Goal: Information Seeking & Learning: Find specific fact

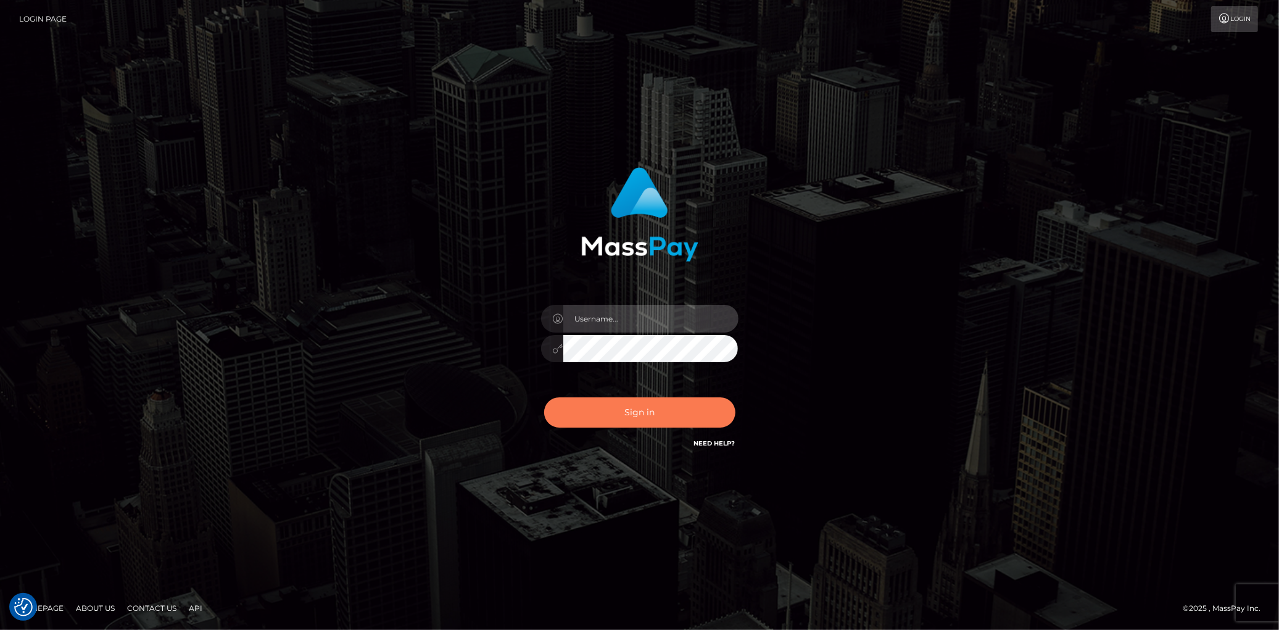
type input "Eduard Gavrilescu"
click at [618, 414] on button "Sign in" at bounding box center [639, 412] width 191 height 30
type input "[PERSON_NAME]"
click at [618, 414] on button "Sign in" at bounding box center [639, 412] width 191 height 30
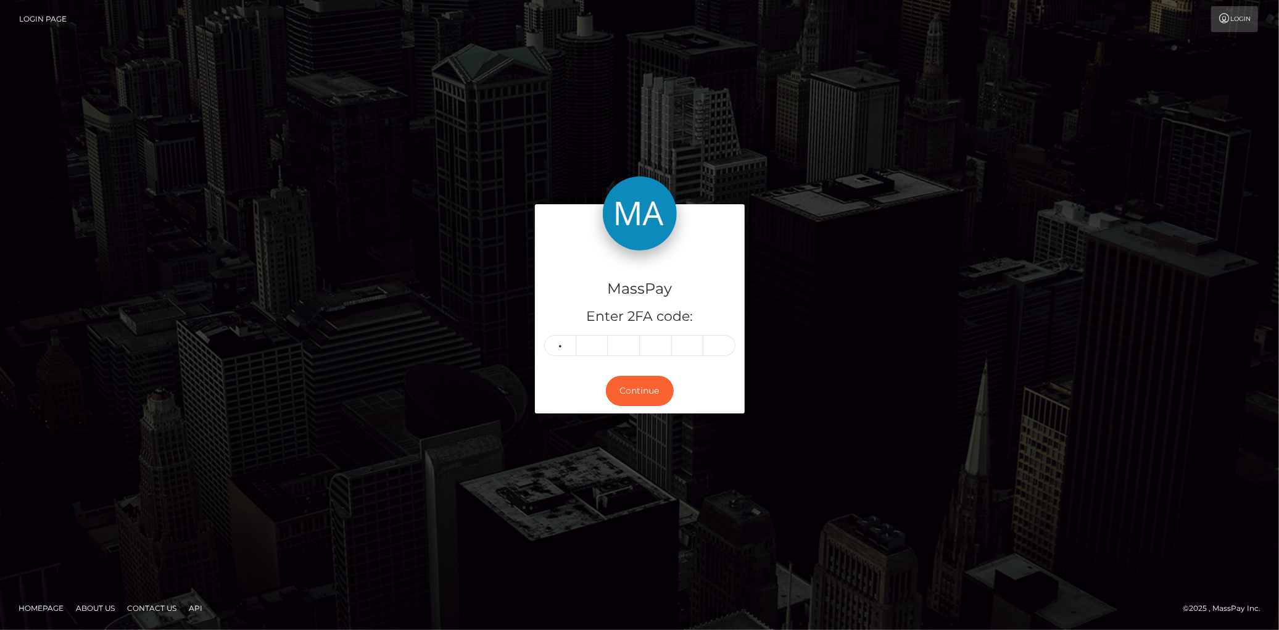
type input "1"
type input "0"
type input "7"
type input "8"
type input "5"
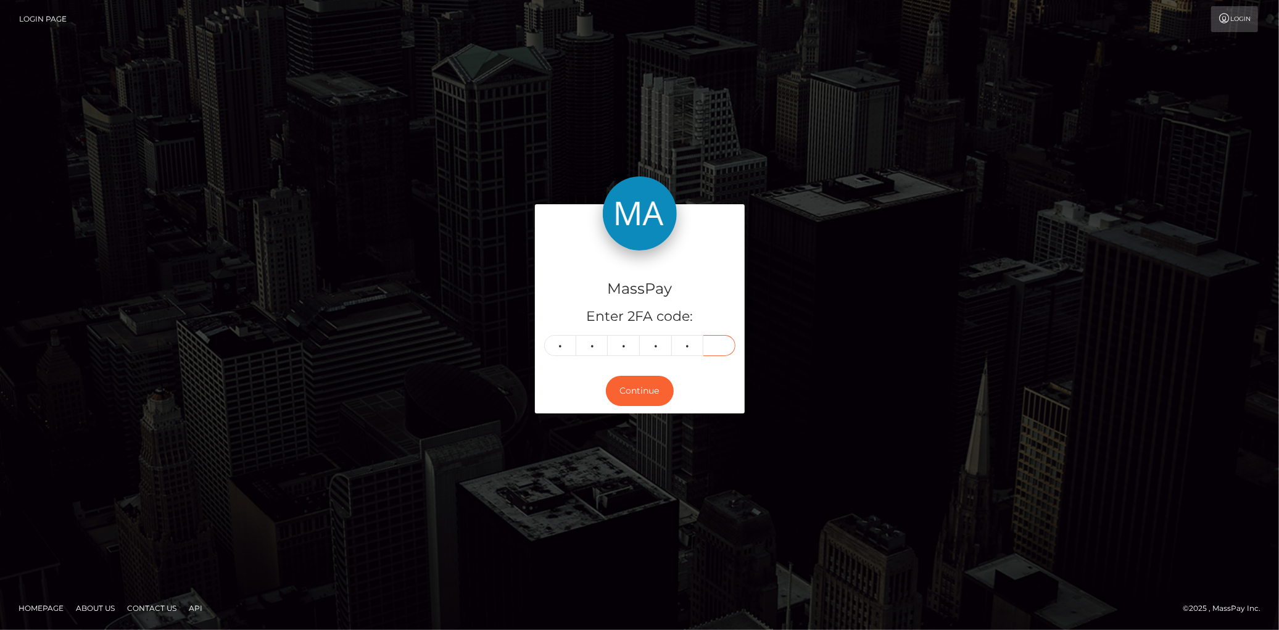
type input "7"
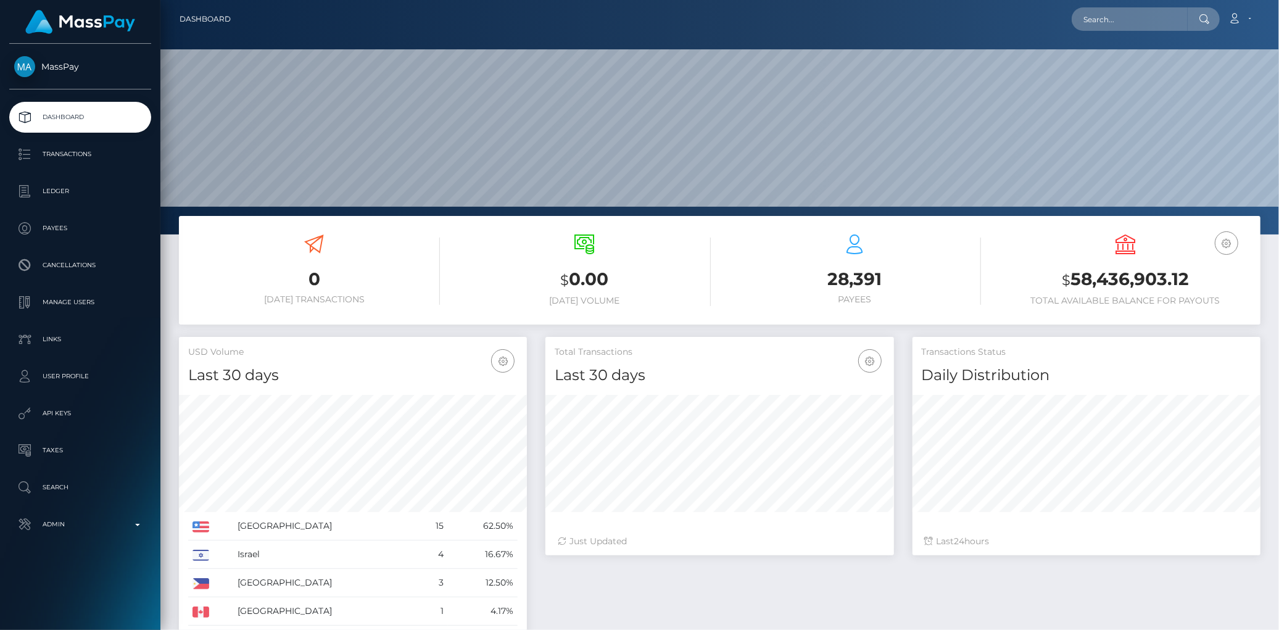
scroll to position [218, 348]
click at [1094, 29] on input "text" at bounding box center [1130, 18] width 116 height 23
paste input "766541890953682945"
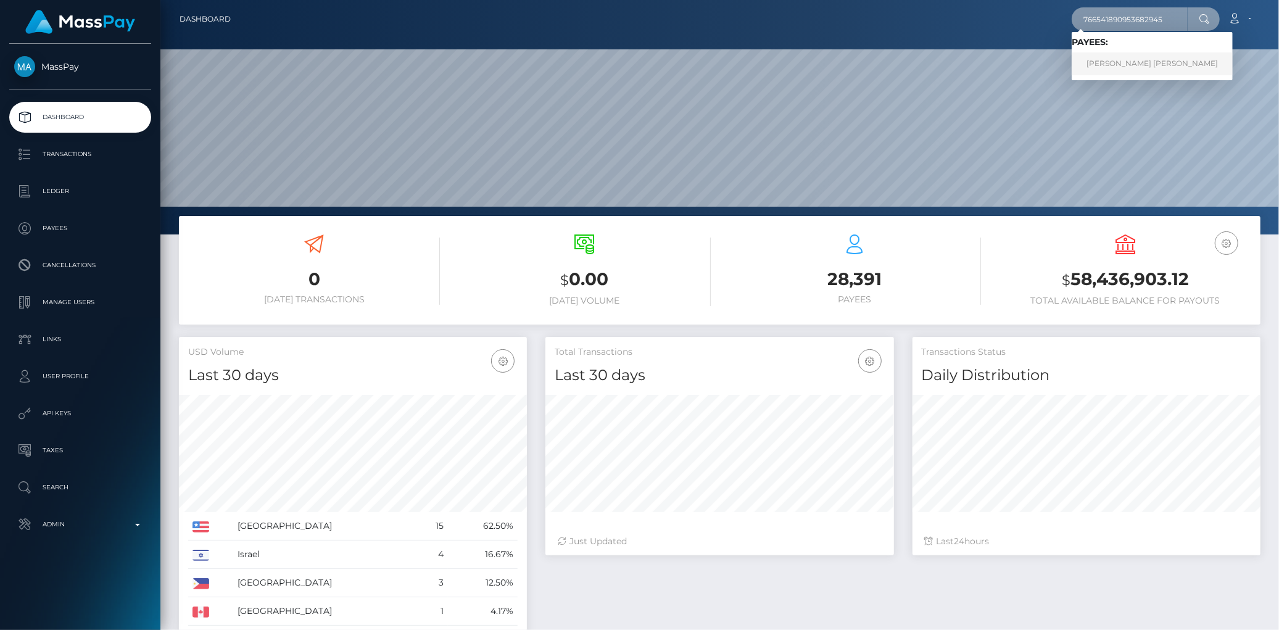
type input "766541890953682945"
click at [1107, 54] on link "Jean Ronel Aldric TINGBO" at bounding box center [1152, 63] width 161 height 23
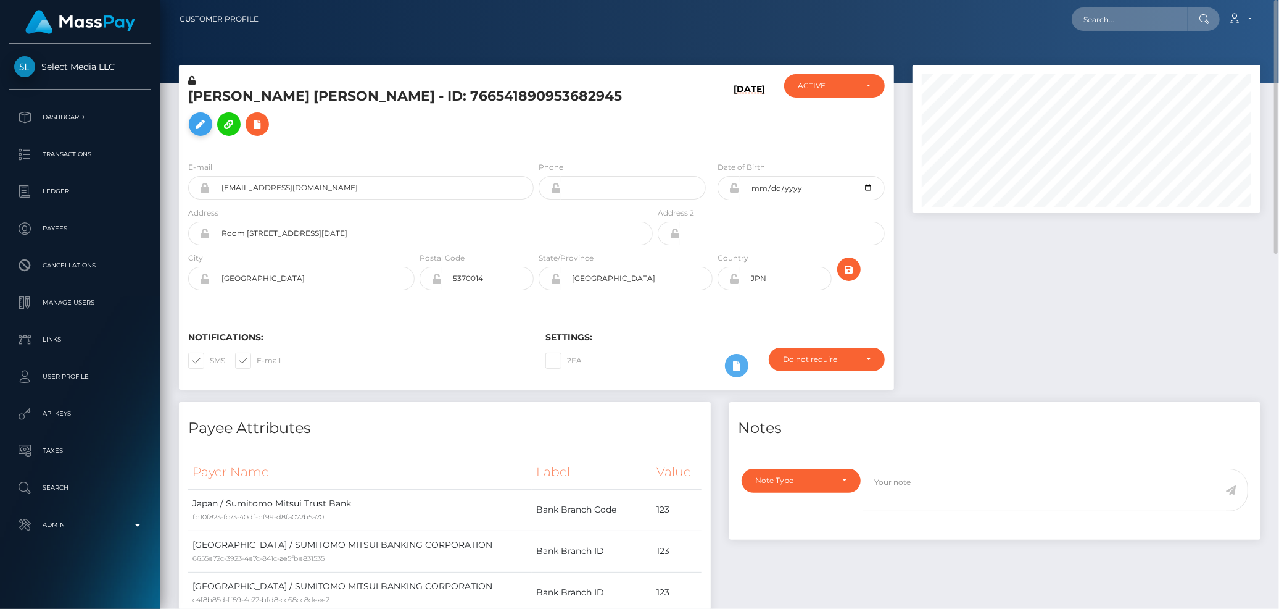
click at [208, 117] on icon at bounding box center [200, 124] width 15 height 15
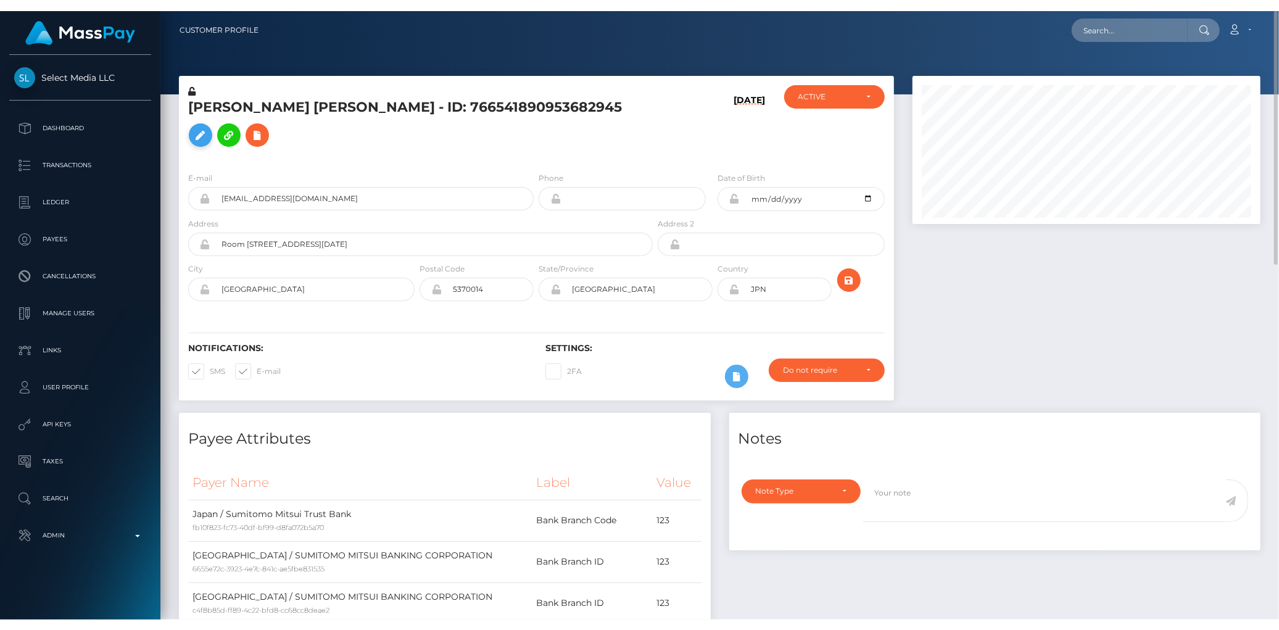
scroll to position [617032, 616835]
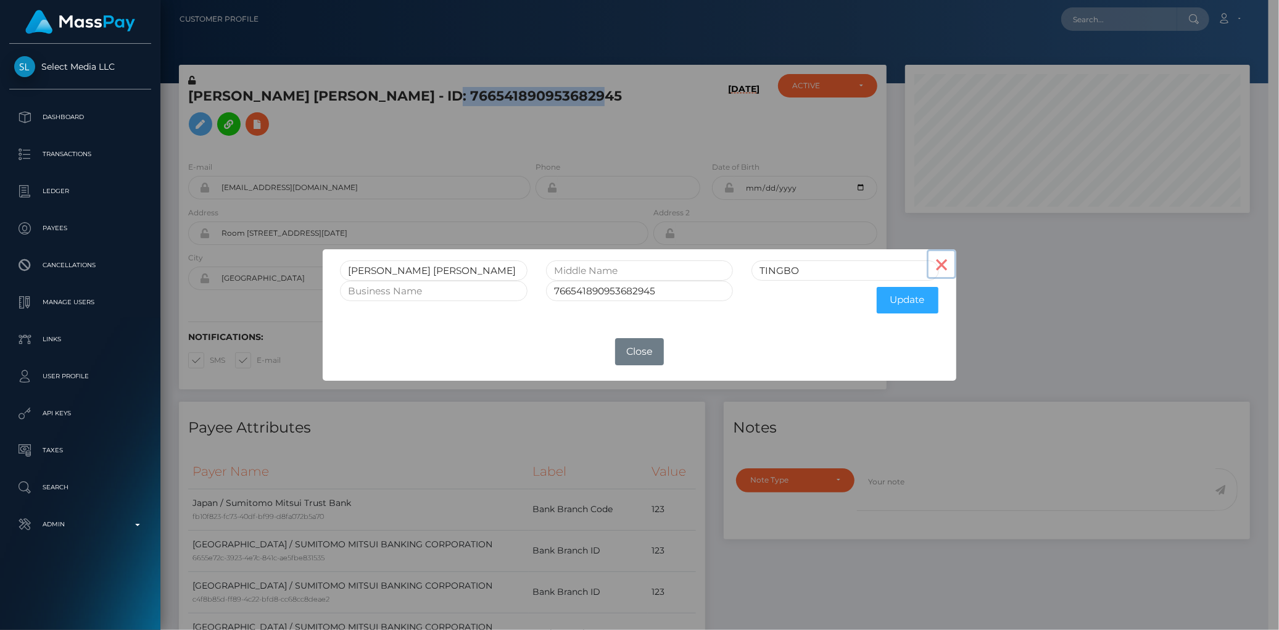
click at [931, 268] on button "×" at bounding box center [942, 264] width 30 height 30
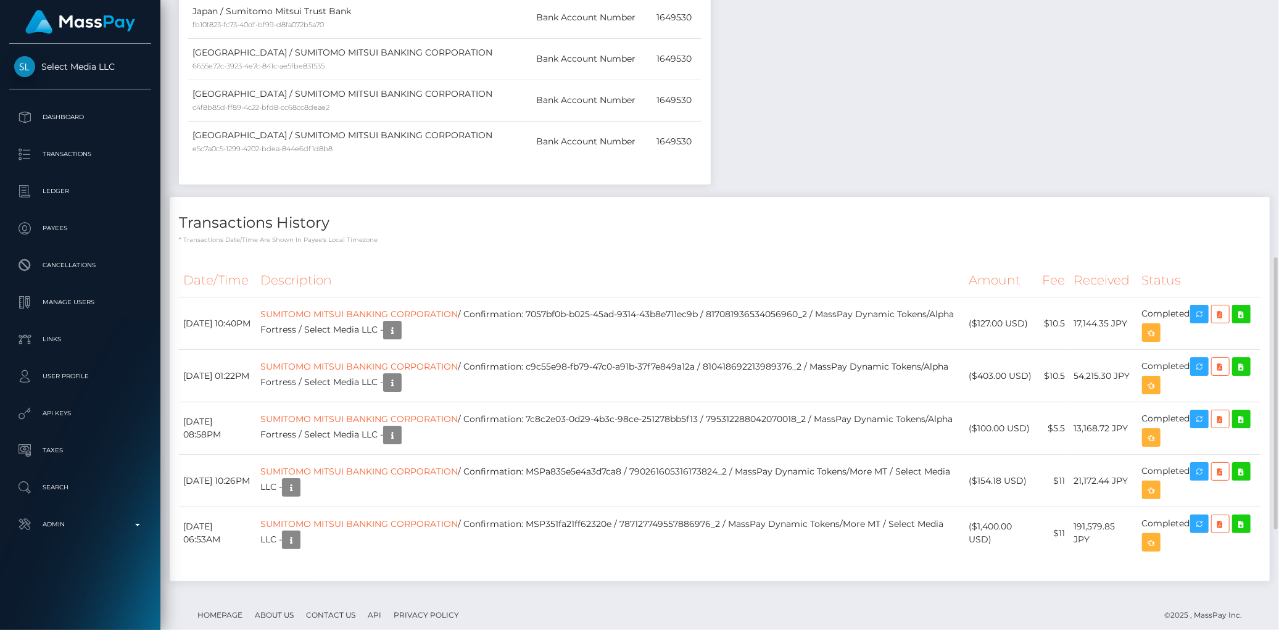
scroll to position [829, 0]
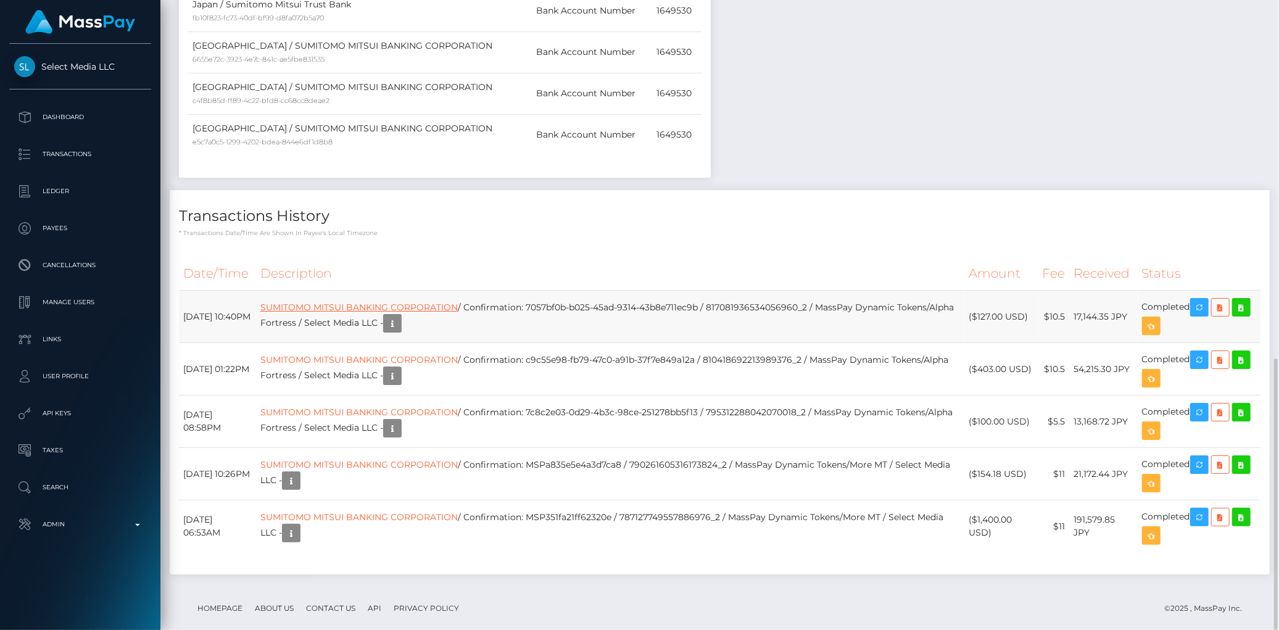
click at [304, 302] on link "SUMITOMO MITSUI BANKING CORPORATION" at bounding box center [358, 307] width 197 height 11
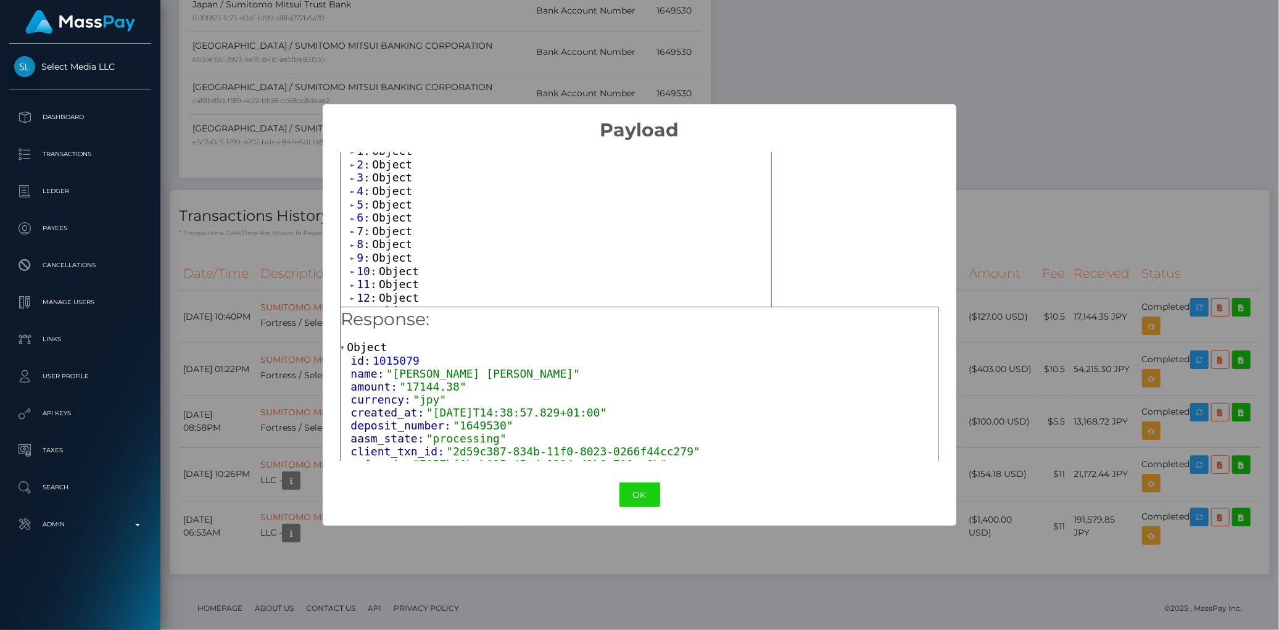
scroll to position [0, 0]
drag, startPoint x: 391, startPoint y: 372, endPoint x: 537, endPoint y: 374, distance: 145.7
click at [537, 374] on span ""Jean Ronel Aldric TINGBO"" at bounding box center [483, 373] width 194 height 13
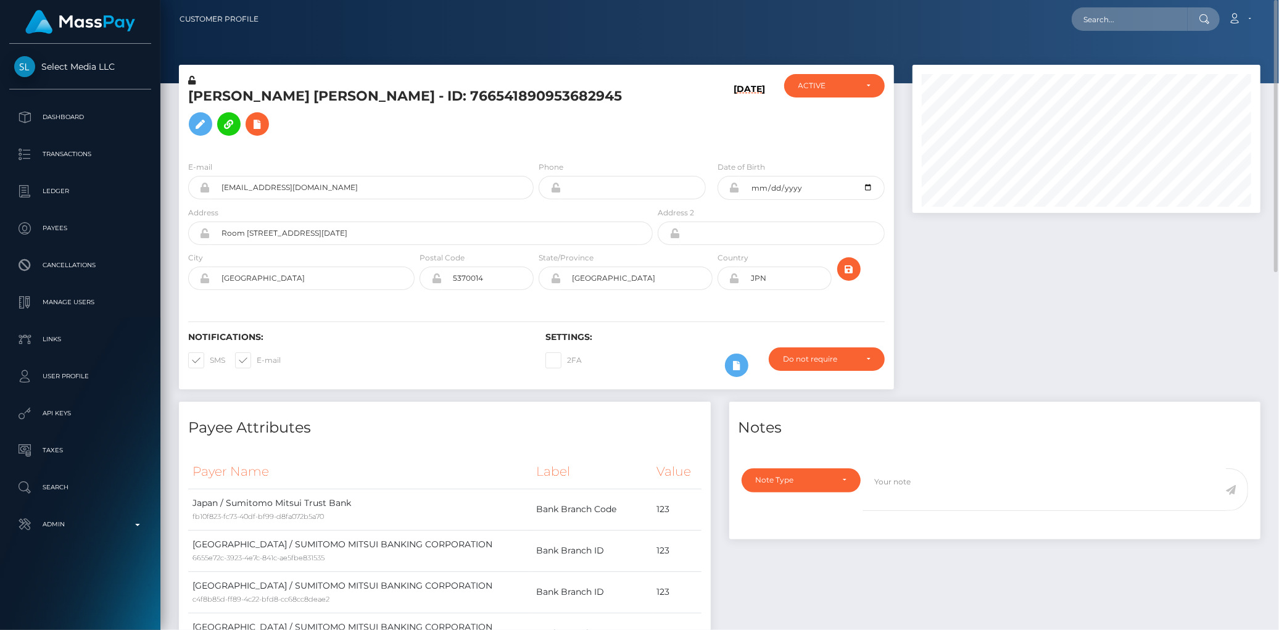
click at [1112, 39] on div at bounding box center [719, 41] width 1119 height 83
click at [1112, 20] on input "text" at bounding box center [1130, 18] width 116 height 23
paste input "info@arellanollc.com"
type input "info@arellanollc.com"
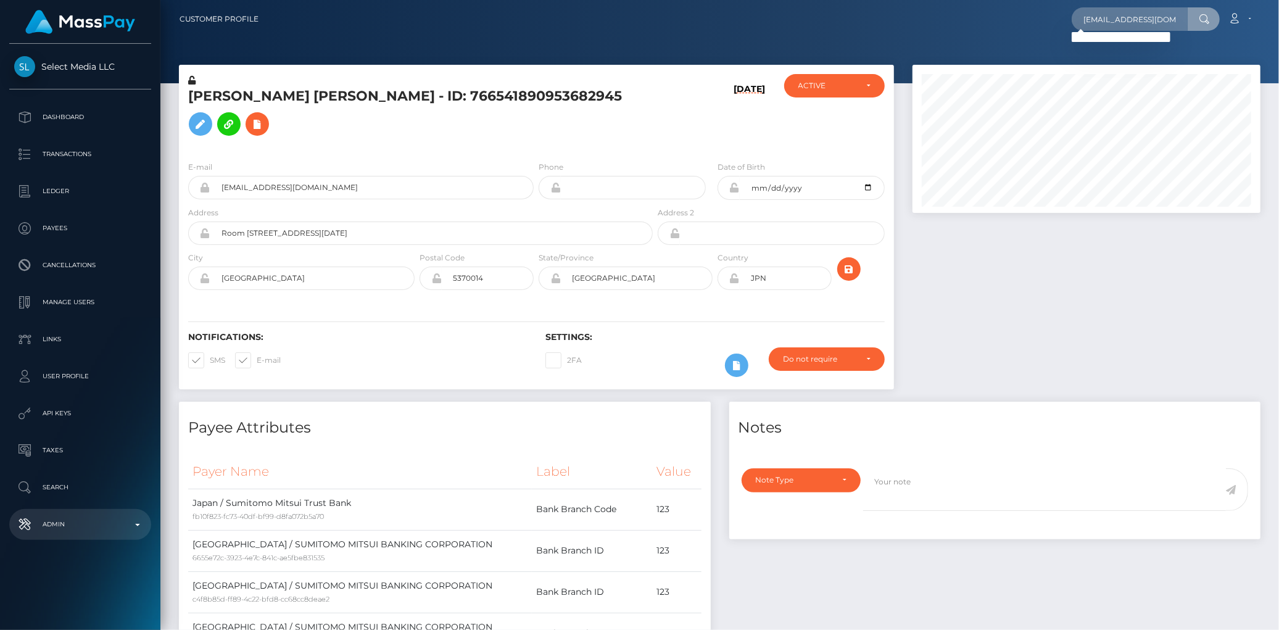
click at [88, 522] on p "Admin" at bounding box center [80, 524] width 132 height 19
click at [76, 559] on span "Clients" at bounding box center [80, 566] width 132 height 14
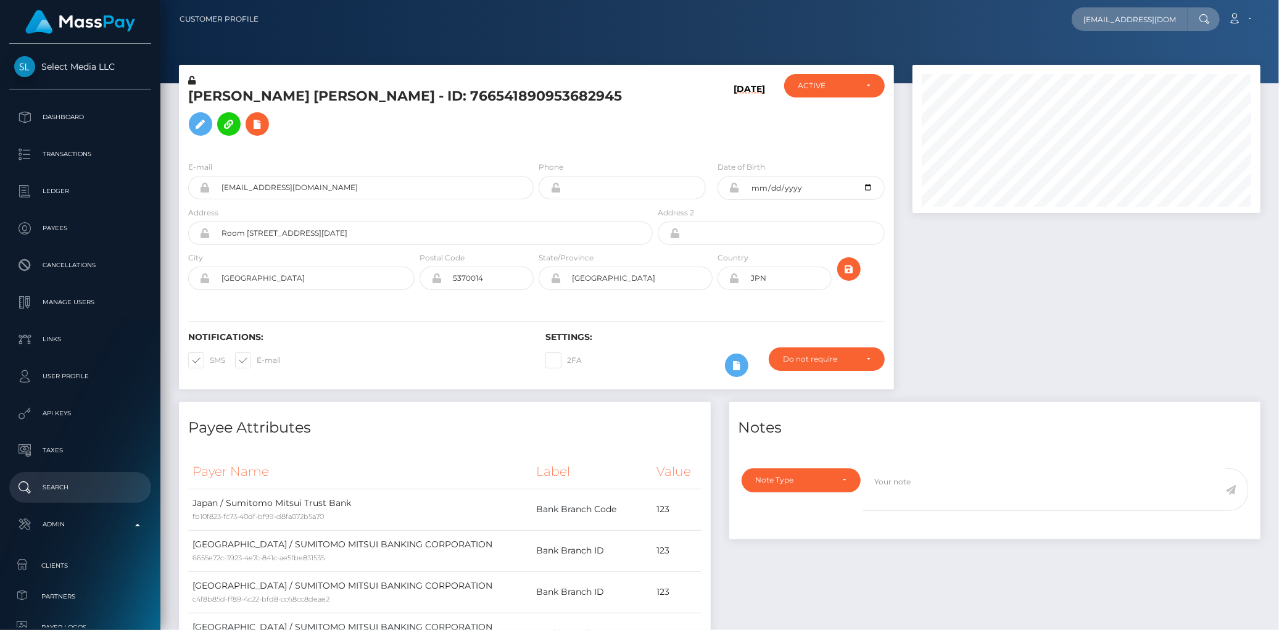
click at [84, 484] on p "Search" at bounding box center [80, 487] width 132 height 19
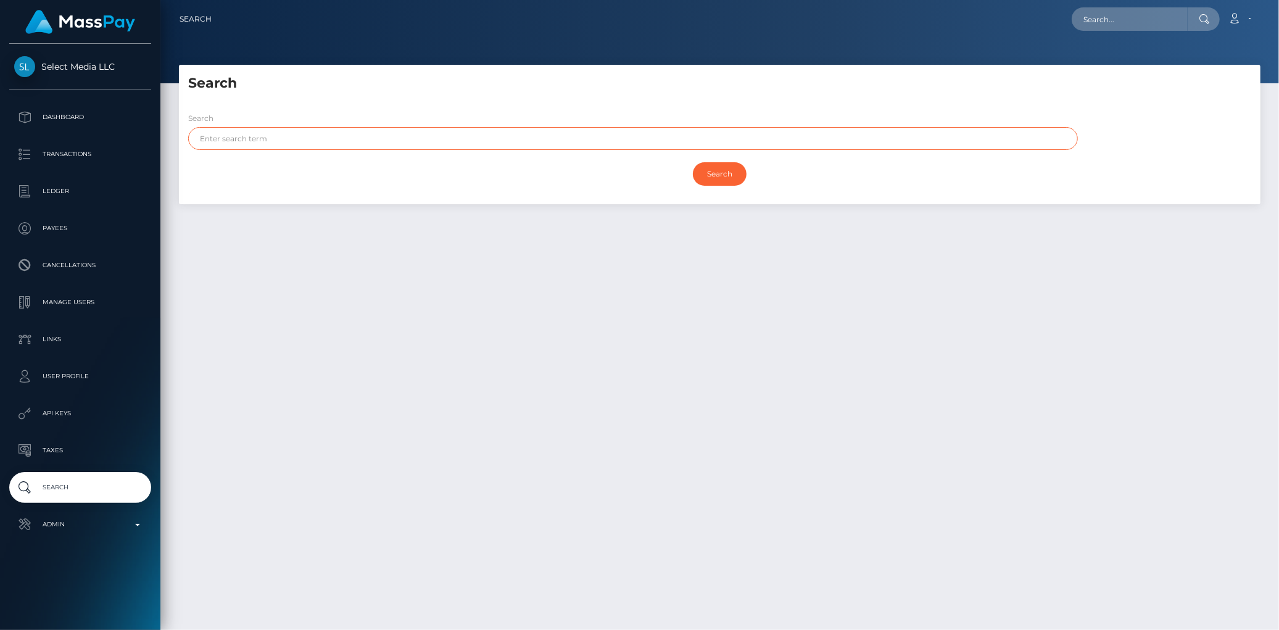
click at [297, 131] on input "text" at bounding box center [633, 138] width 890 height 23
paste input "Efrain"
click at [716, 178] on input "Search" at bounding box center [720, 173] width 54 height 23
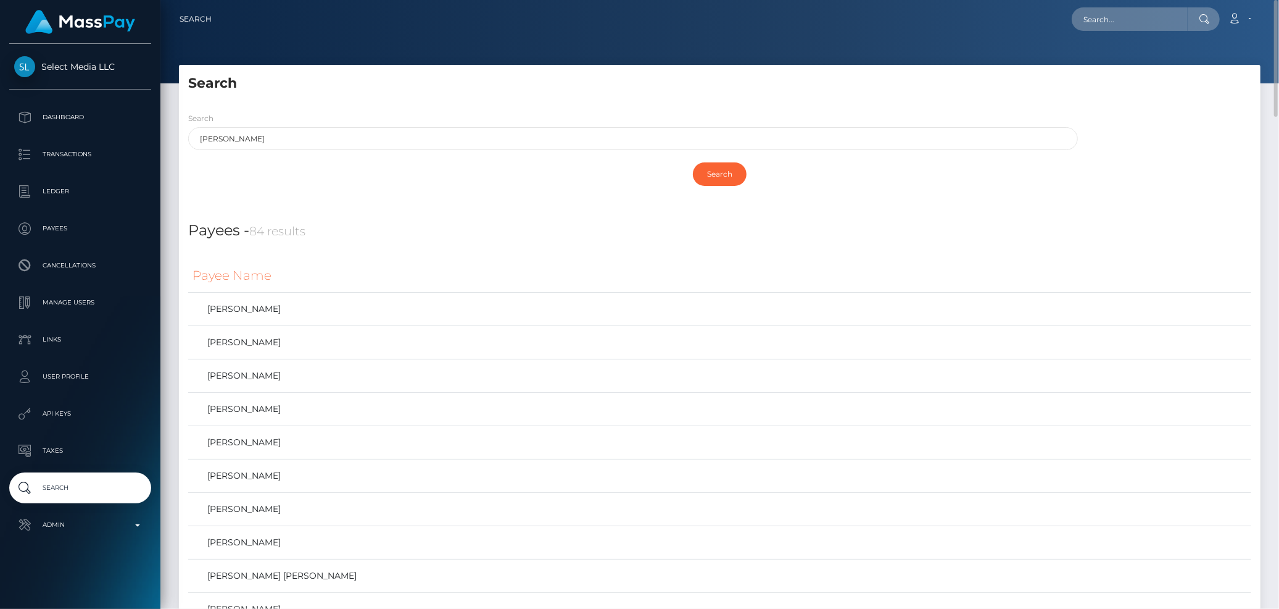
click at [287, 159] on div "Search" at bounding box center [719, 174] width 1063 height 36
click at [570, 137] on input "Efrain" at bounding box center [633, 138] width 890 height 23
paste input "arellanollc"
type input "arellanollc"
click at [699, 173] on input "Search" at bounding box center [720, 173] width 54 height 23
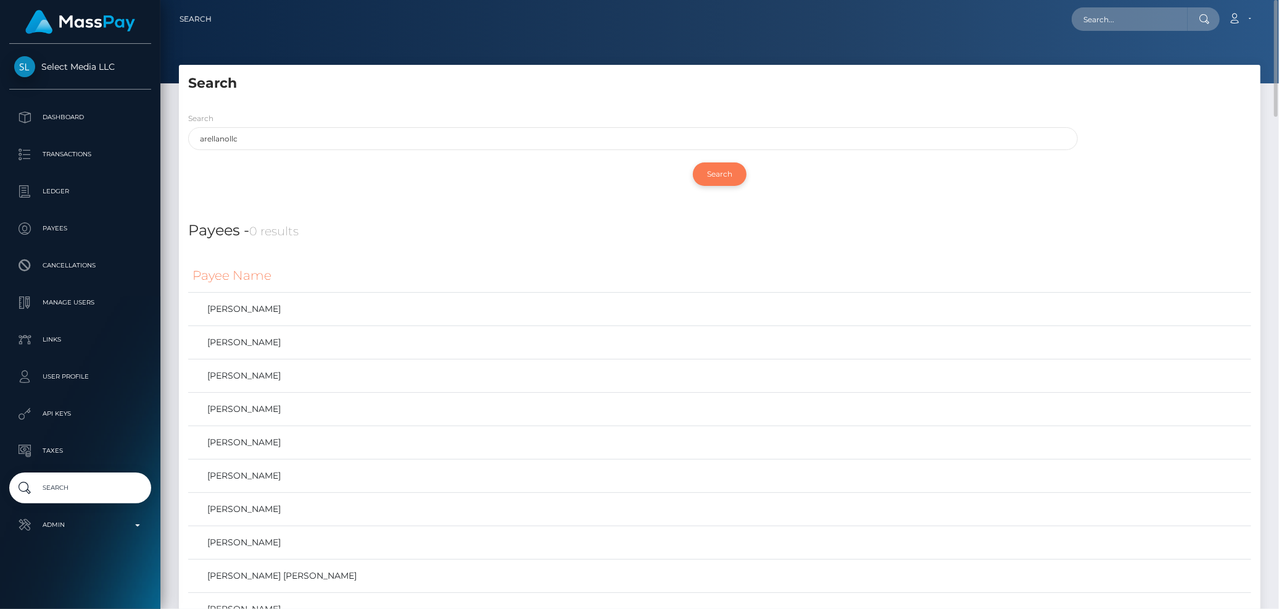
click at [729, 174] on input "Search" at bounding box center [720, 173] width 54 height 23
click at [249, 135] on input "arellanollc" at bounding box center [633, 138] width 890 height 23
click at [60, 486] on p "Search" at bounding box center [80, 487] width 132 height 19
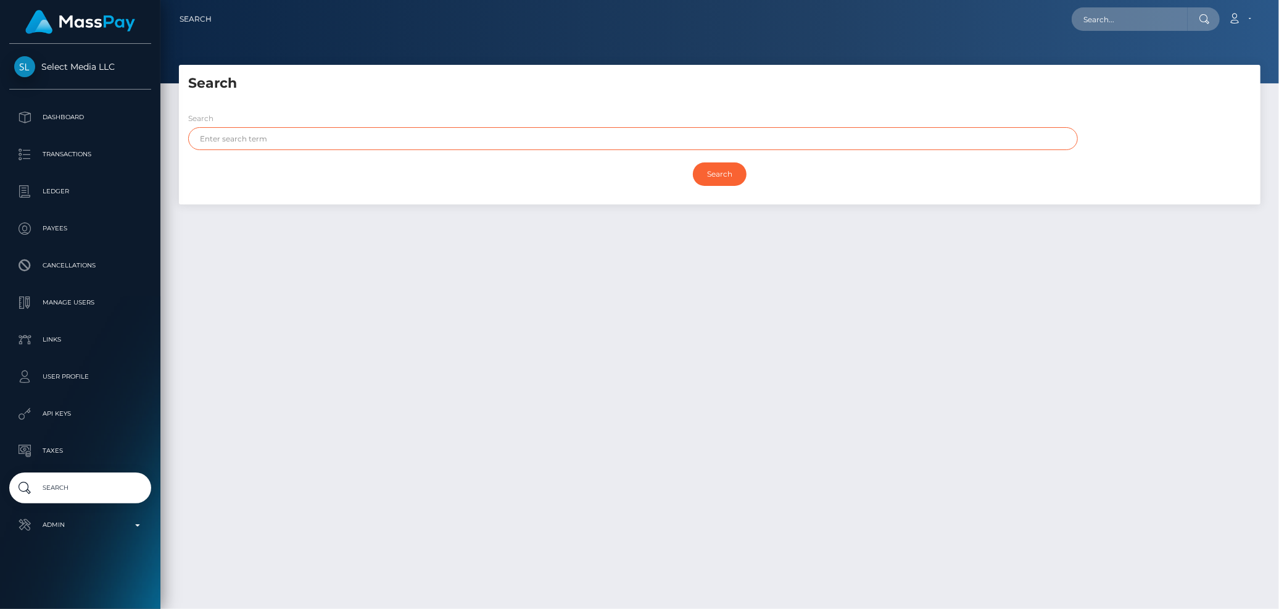
click at [291, 147] on input "text" at bounding box center [633, 138] width 890 height 23
paste input "arellanollc"
type input "arellanollc"
click at [710, 175] on input "Search" at bounding box center [720, 173] width 54 height 23
click at [659, 144] on input "arellanollc" at bounding box center [633, 138] width 890 height 23
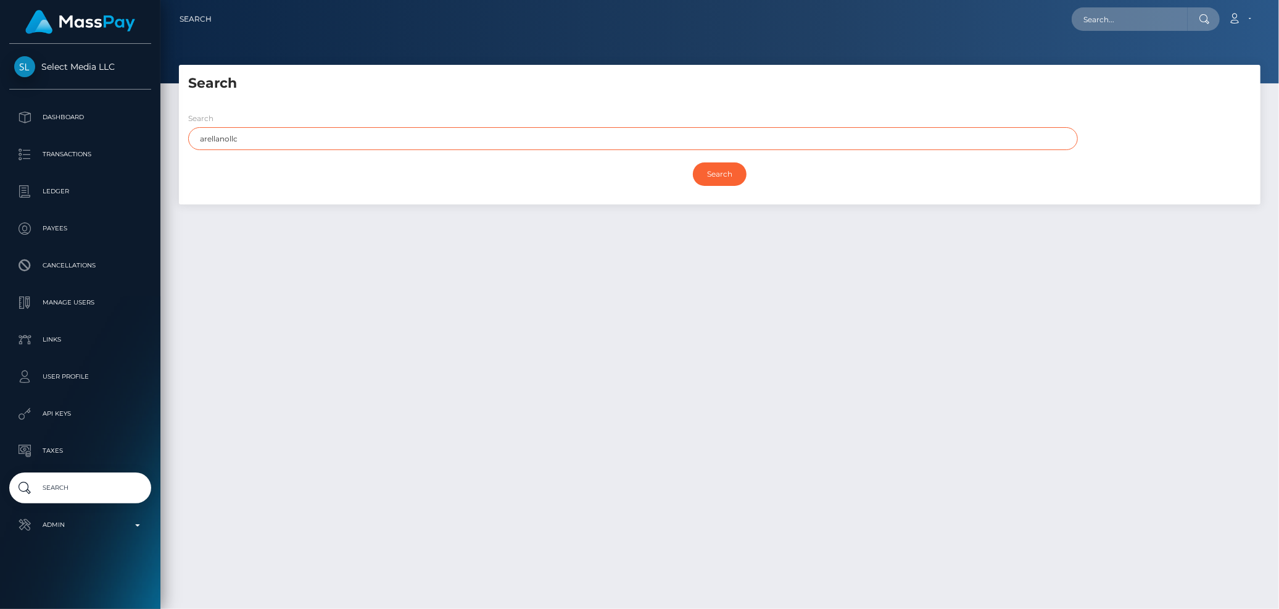
click at [693, 162] on input "Search" at bounding box center [720, 173] width 54 height 23
click at [1080, 19] on input "text" at bounding box center [1130, 18] width 116 height 23
paste input "arellanollc"
type input "arellanollc"
click at [306, 136] on input "arellanollc" at bounding box center [633, 138] width 890 height 23
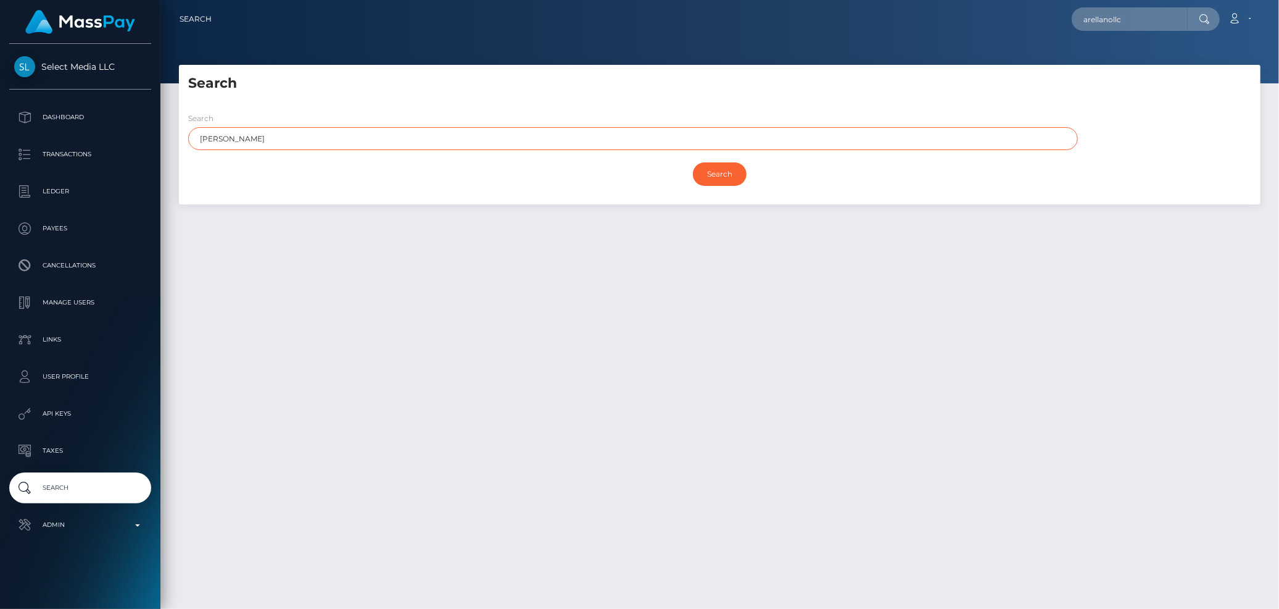
type input "[PERSON_NAME]"
click at [1102, 13] on input "arellanollc" at bounding box center [1130, 18] width 116 height 23
click at [728, 186] on div "Search" at bounding box center [719, 174] width 1063 height 36
click at [723, 176] on input "Search" at bounding box center [720, 173] width 54 height 23
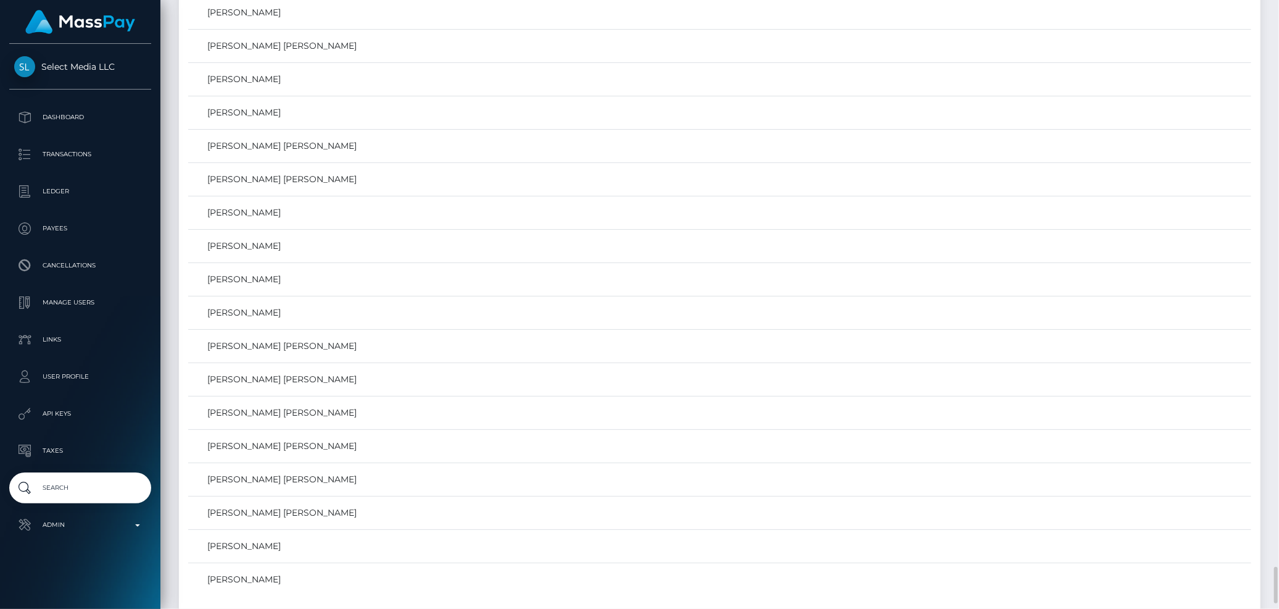
scroll to position [9463, 0]
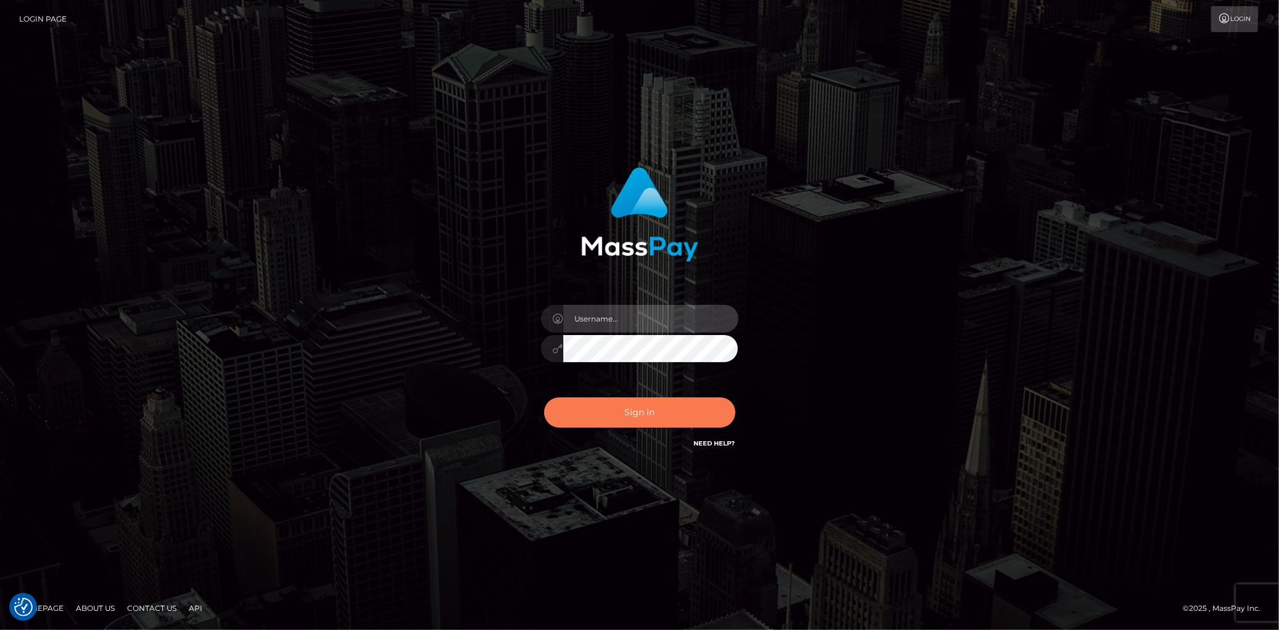
type input "Eduard Gavrilescu"
click at [639, 402] on button "Sign in" at bounding box center [639, 412] width 191 height 30
type input "[PERSON_NAME]"
click at [639, 402] on button "Sign in" at bounding box center [639, 412] width 191 height 30
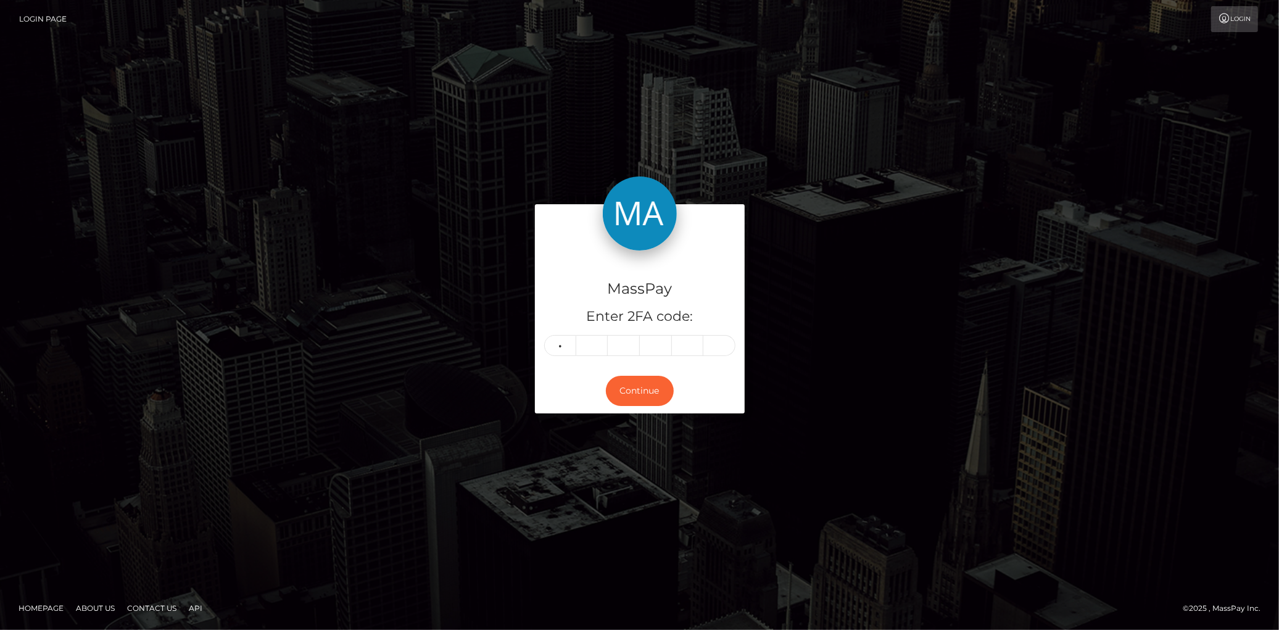
type input "1"
type input "5"
type input "1"
type input "3"
type input "1"
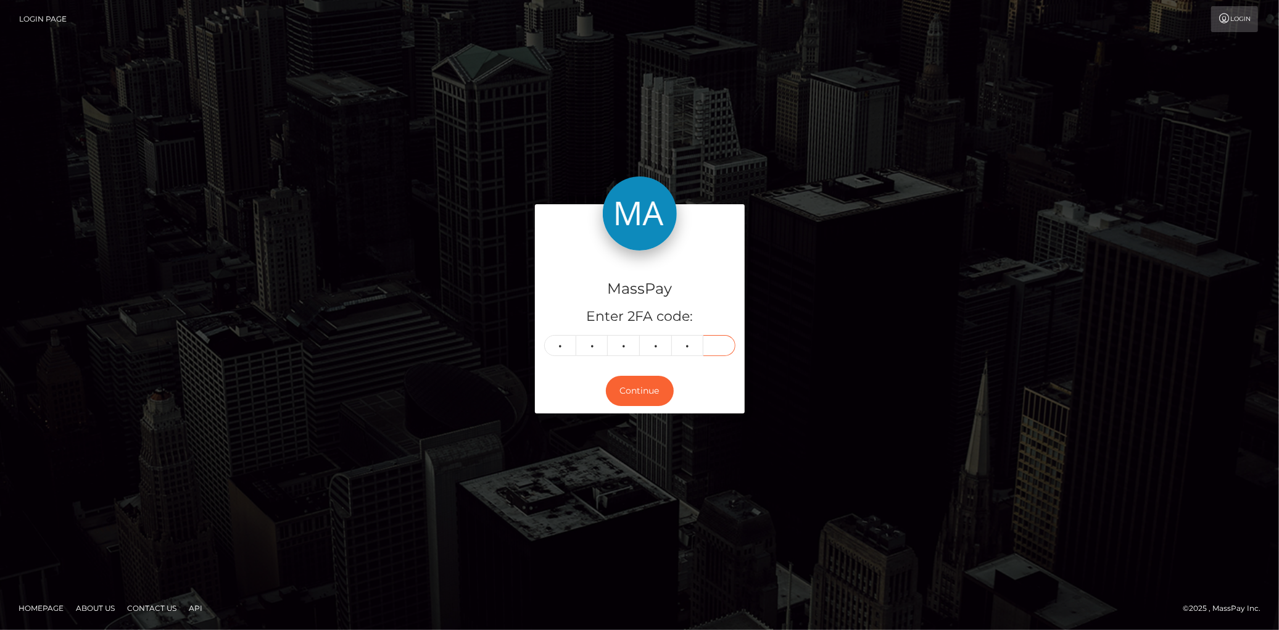
type input "0"
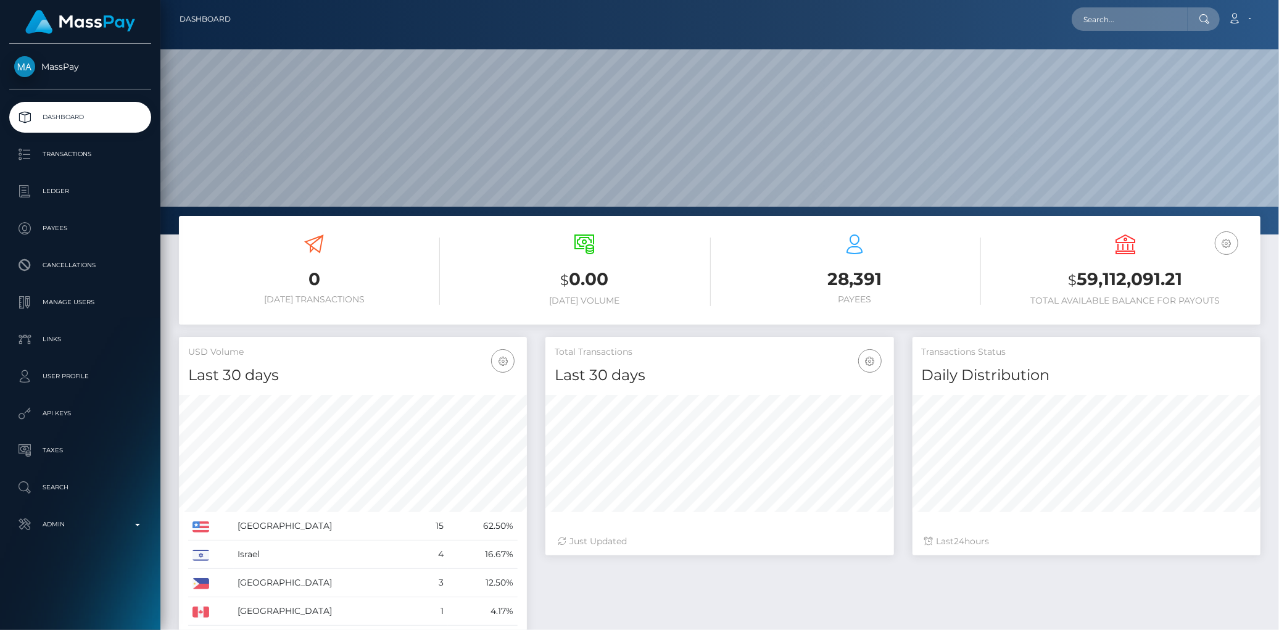
scroll to position [218, 348]
click at [1105, 28] on input "text" at bounding box center [1130, 18] width 116 height 23
paste input "b281fde3-8340-413e-9cf8-b02e7b4265b8"
paste input "924d015b-9376-11f0-bd85-0694aced620b"
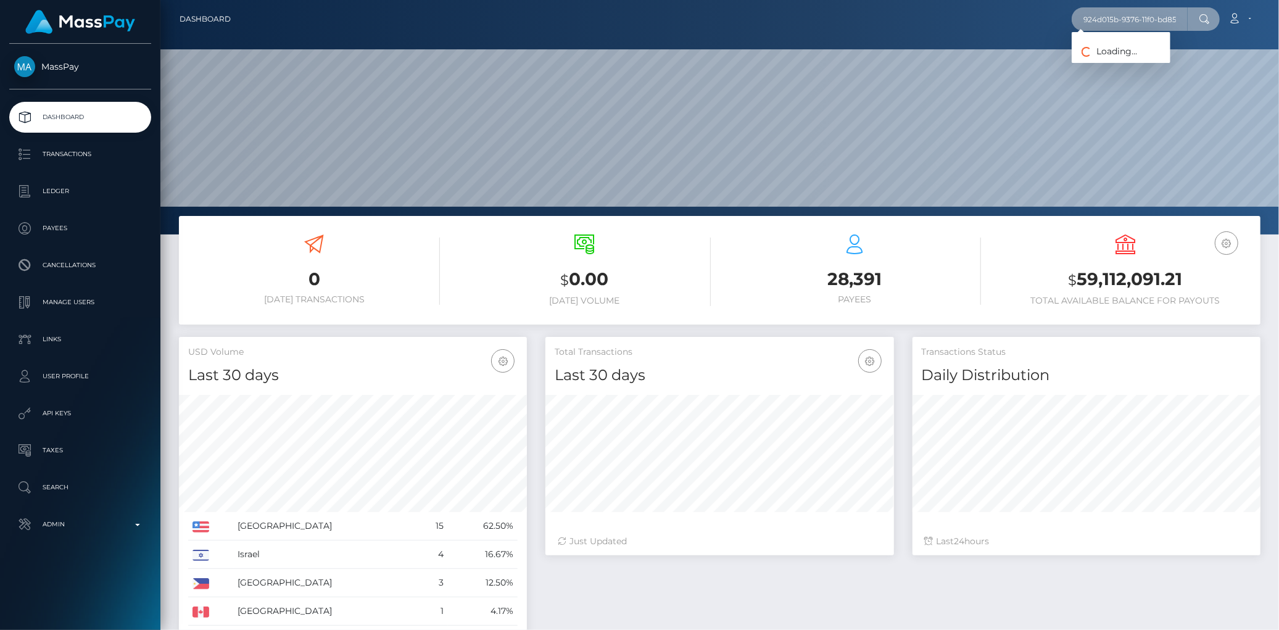
scroll to position [0, 62]
type input "924d015b-9376-11f0-bd85-0694aced620b"
click at [1095, 57] on link "YAUPICKS PTY LTD (Whop Inc - )" at bounding box center [1147, 63] width 151 height 23
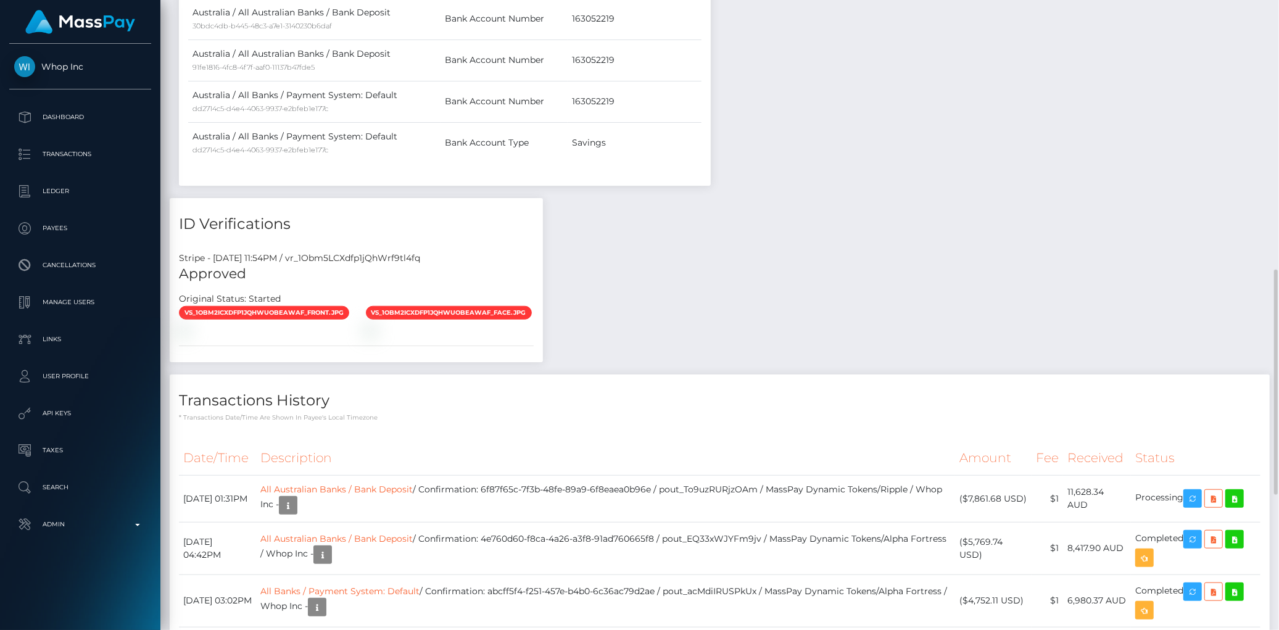
scroll to position [1132, 0]
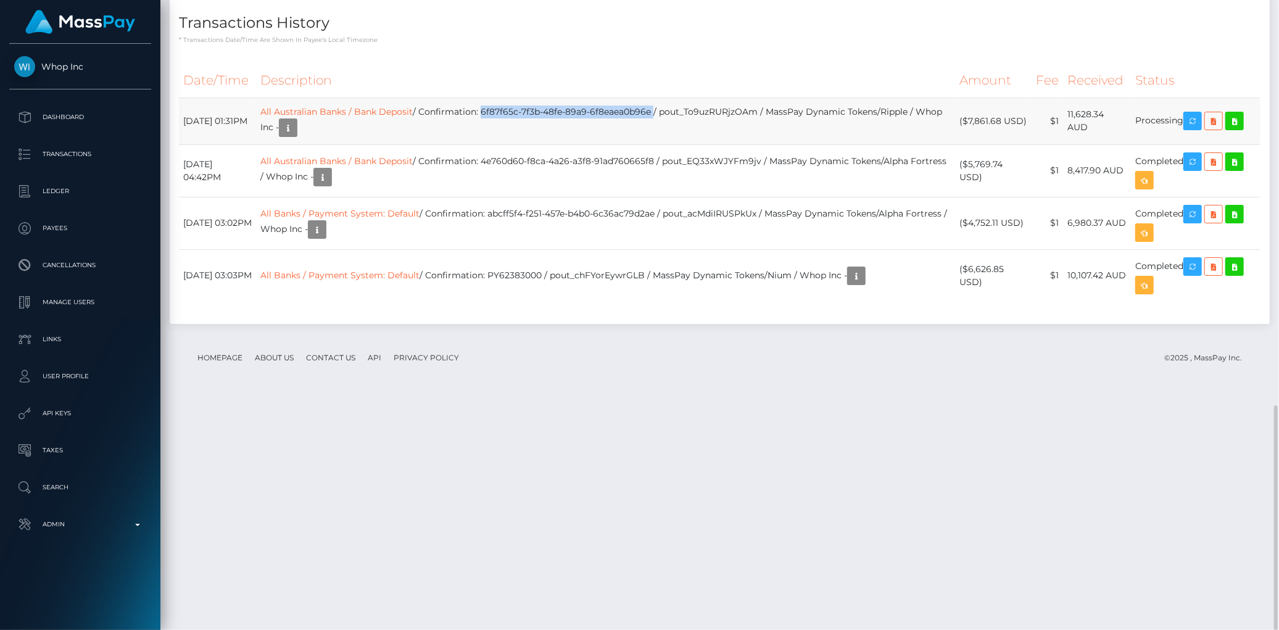
drag, startPoint x: 694, startPoint y: 342, endPoint x: 522, endPoint y: 342, distance: 172.2
click at [522, 144] on td "All Australian Banks / Bank Deposit / Confirmation: 6f87f65c-7f3b-48fe-89a9-6f8…" at bounding box center [605, 121] width 699 height 47
click at [525, 144] on td "All Australian Banks / Bank Deposit / Confirmation: 6f87f65c-7f3b-48fe-89a9-6f8…" at bounding box center [605, 121] width 699 height 47
copy td "6f87f65c-7f3b-48fe-89a9-6f8eaea0b96e"
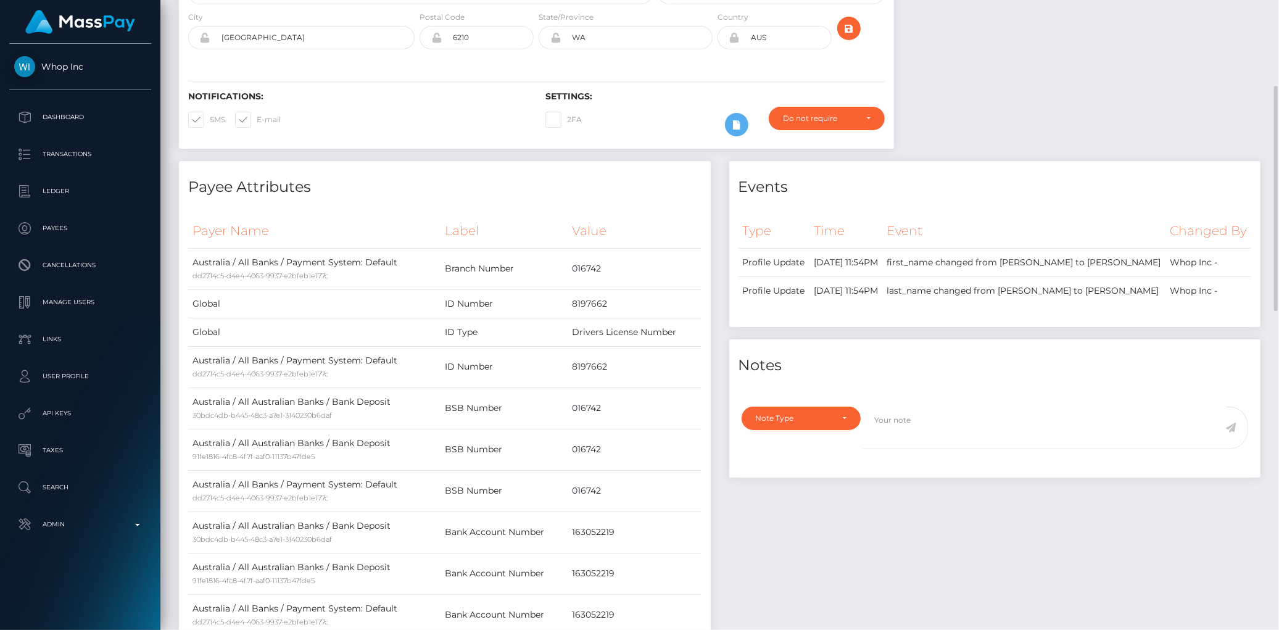
scroll to position [0, 0]
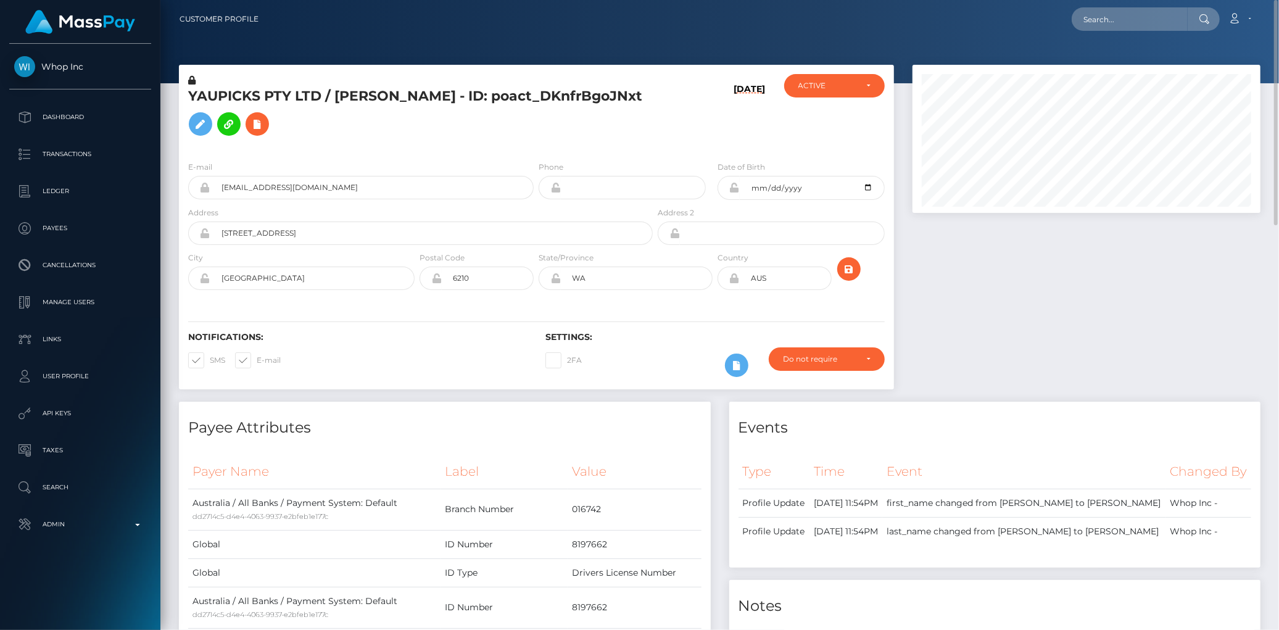
click at [270, 89] on h5 "YAUPICKS PTY LTD / [PERSON_NAME] - ID: poact_DKnfrBgoJNxt" at bounding box center [417, 114] width 458 height 55
click at [288, 190] on input "[EMAIL_ADDRESS][DOMAIN_NAME]" at bounding box center [371, 187] width 323 height 23
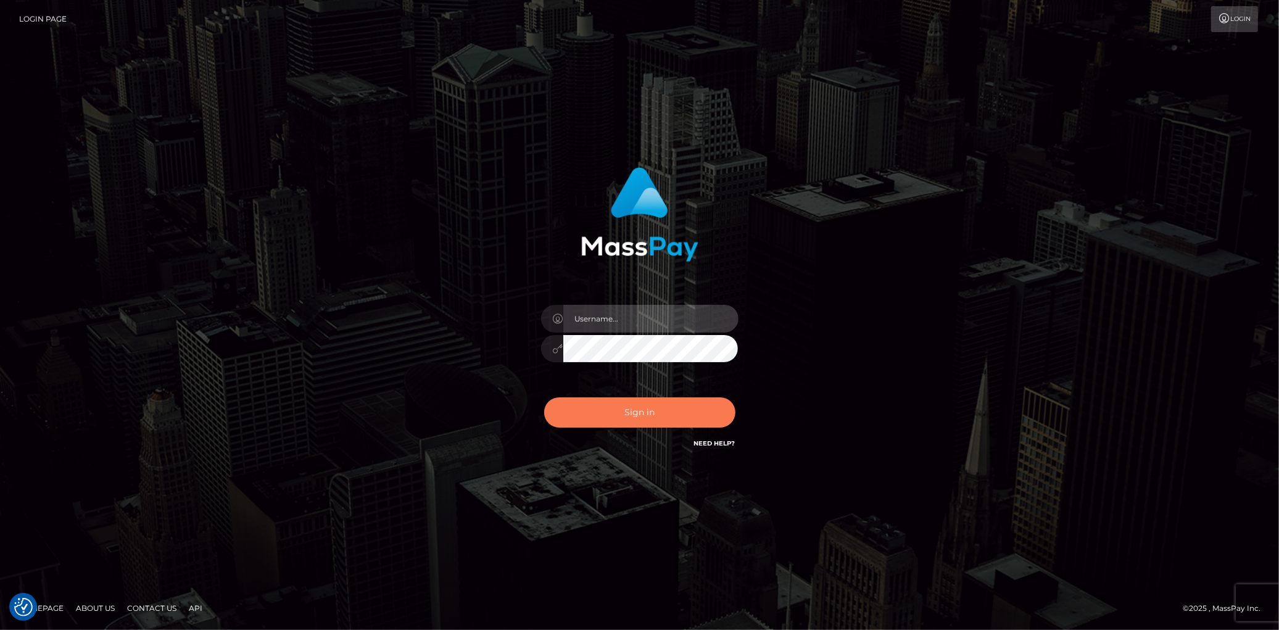
type input "[PERSON_NAME]"
click at [625, 426] on button "Sign in" at bounding box center [639, 412] width 191 height 30
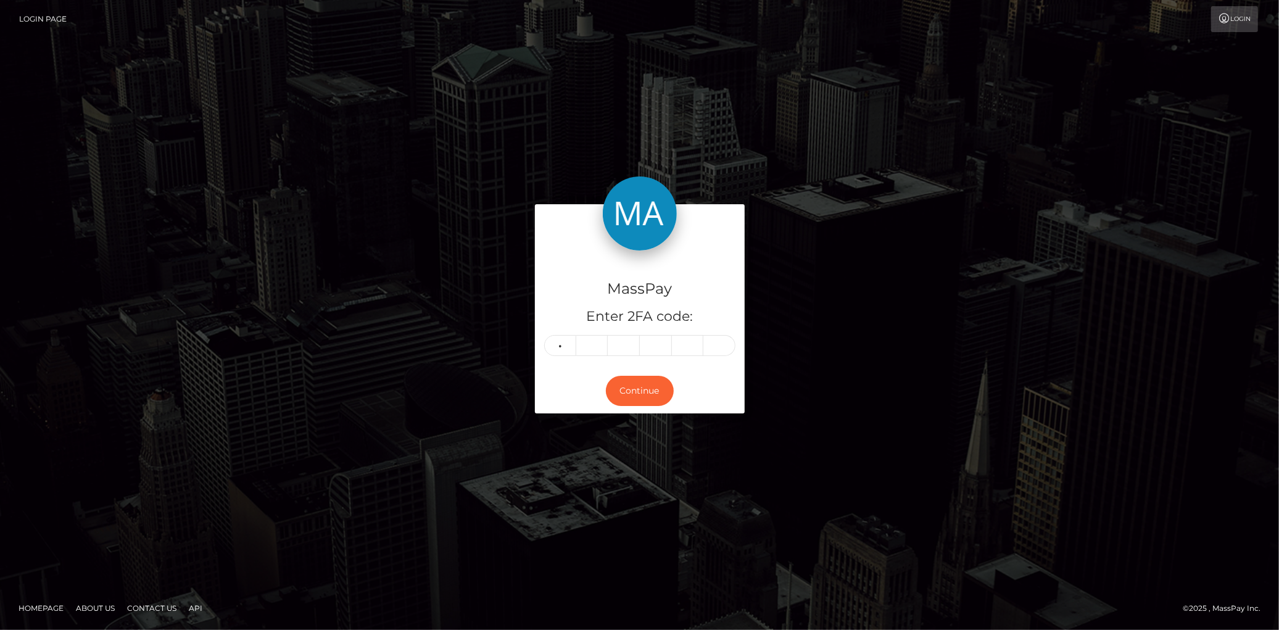
type input "4"
type input "3"
type input "8"
type input "4"
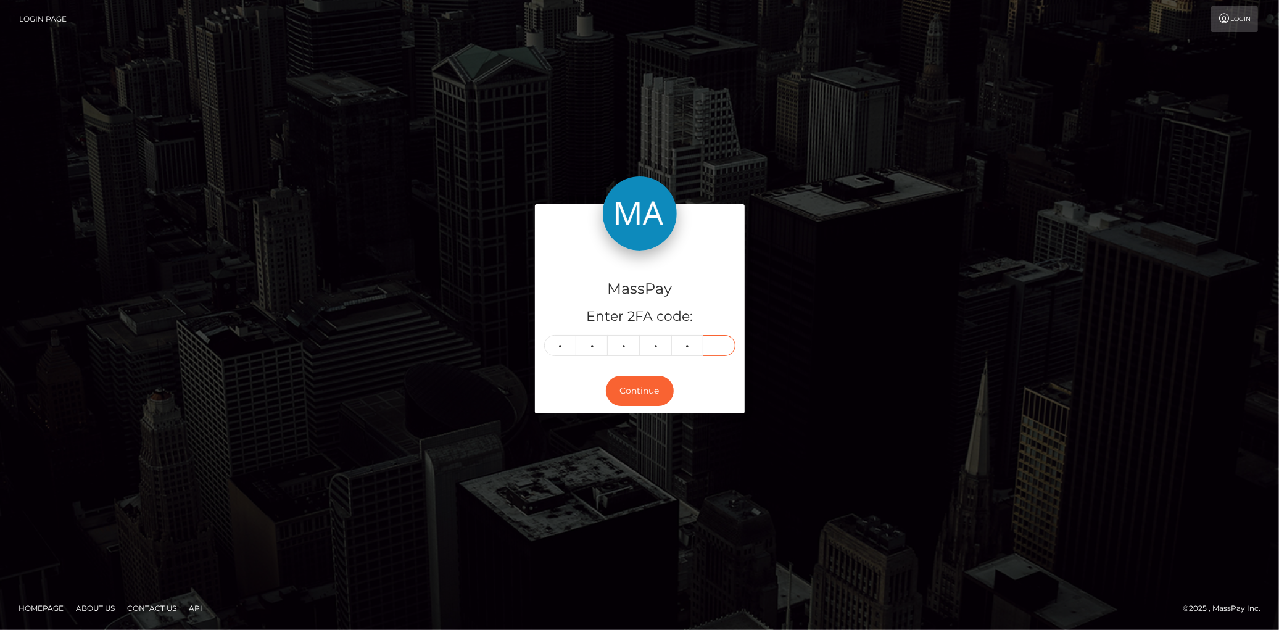
type input "9"
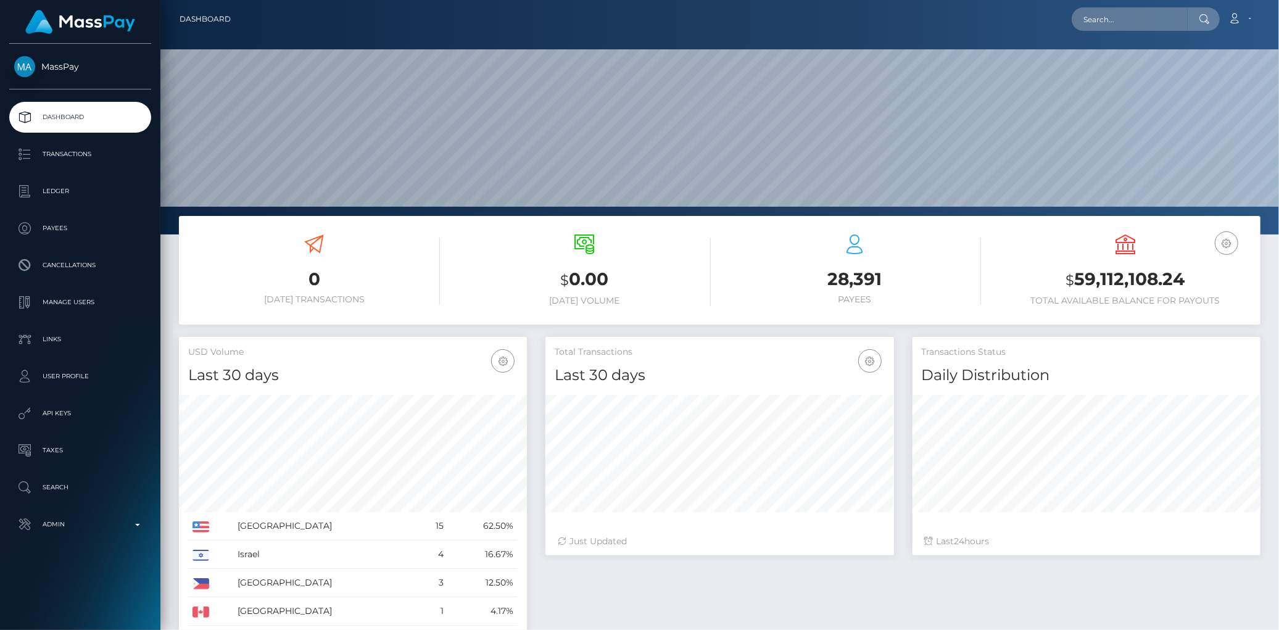
scroll to position [218, 348]
click nav "Dashboard Loading... Loading... Account Edit Profile"
click input "text"
paste input "s8b4stian@gmail.com"
type input "s8b4stian@gmail.com"
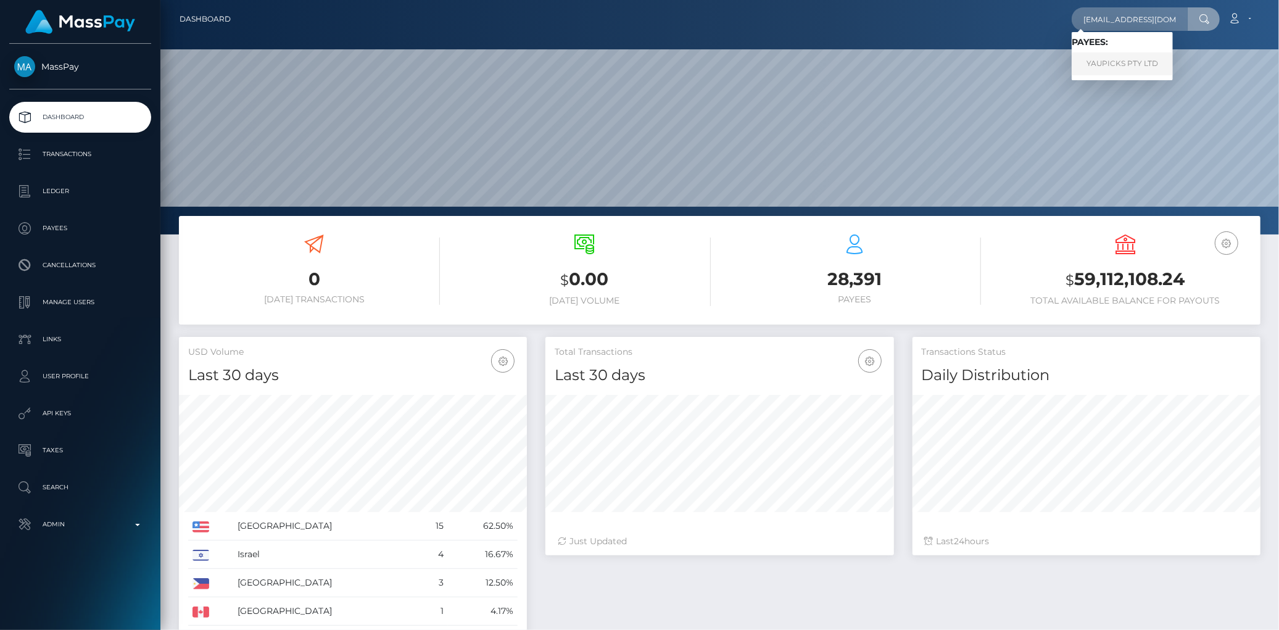
click link "YAUPICKS PTY LTD"
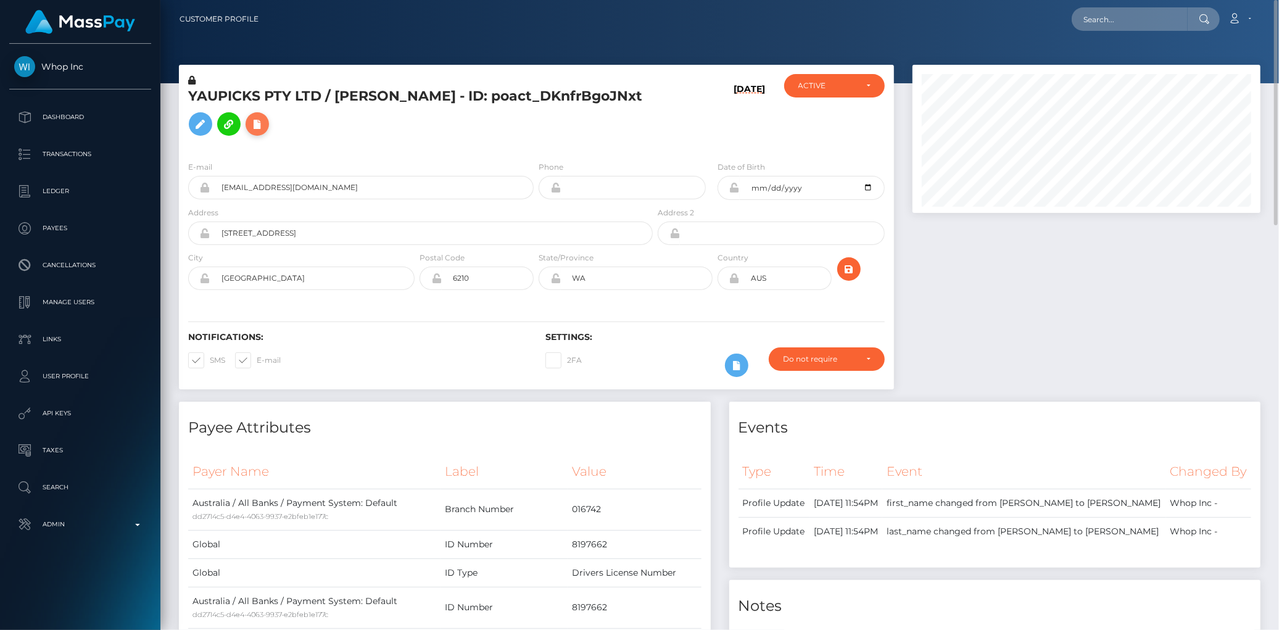
click at [265, 120] on icon at bounding box center [257, 124] width 15 height 15
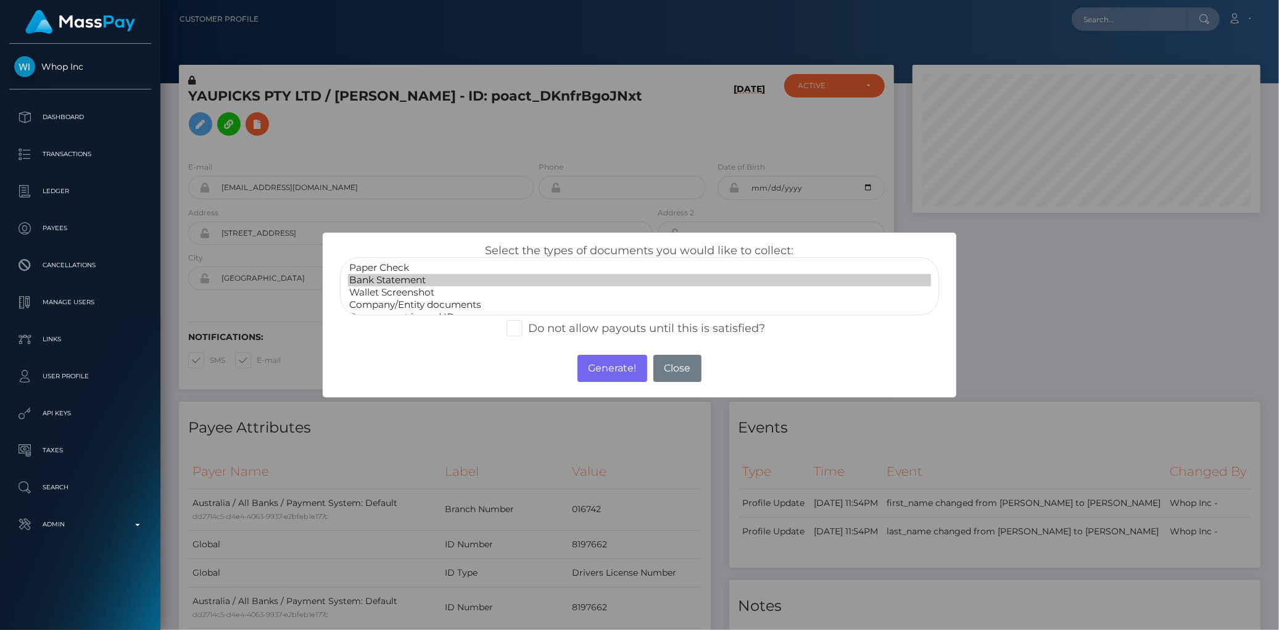
click at [415, 274] on option "Bank Statement" at bounding box center [639, 280] width 583 height 12
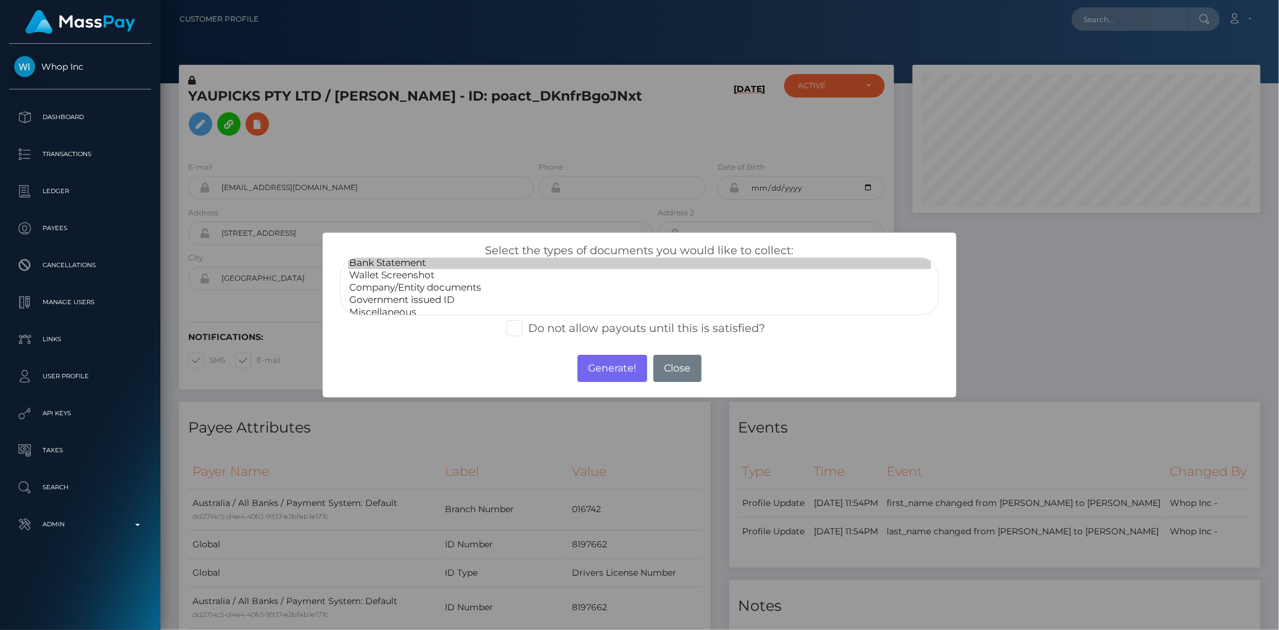
scroll to position [23, 0]
select select "Government issued ID"
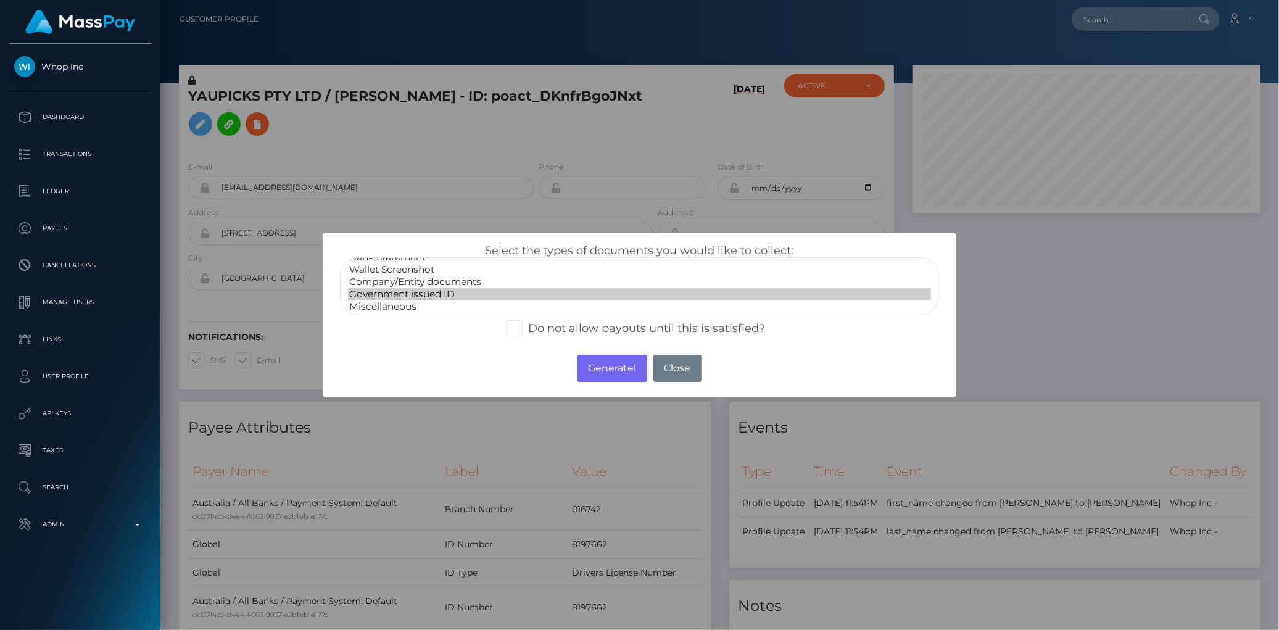
click at [409, 288] on option "Government issued ID" at bounding box center [639, 294] width 583 height 12
click at [610, 361] on button "Generate!" at bounding box center [613, 368] width 70 height 27
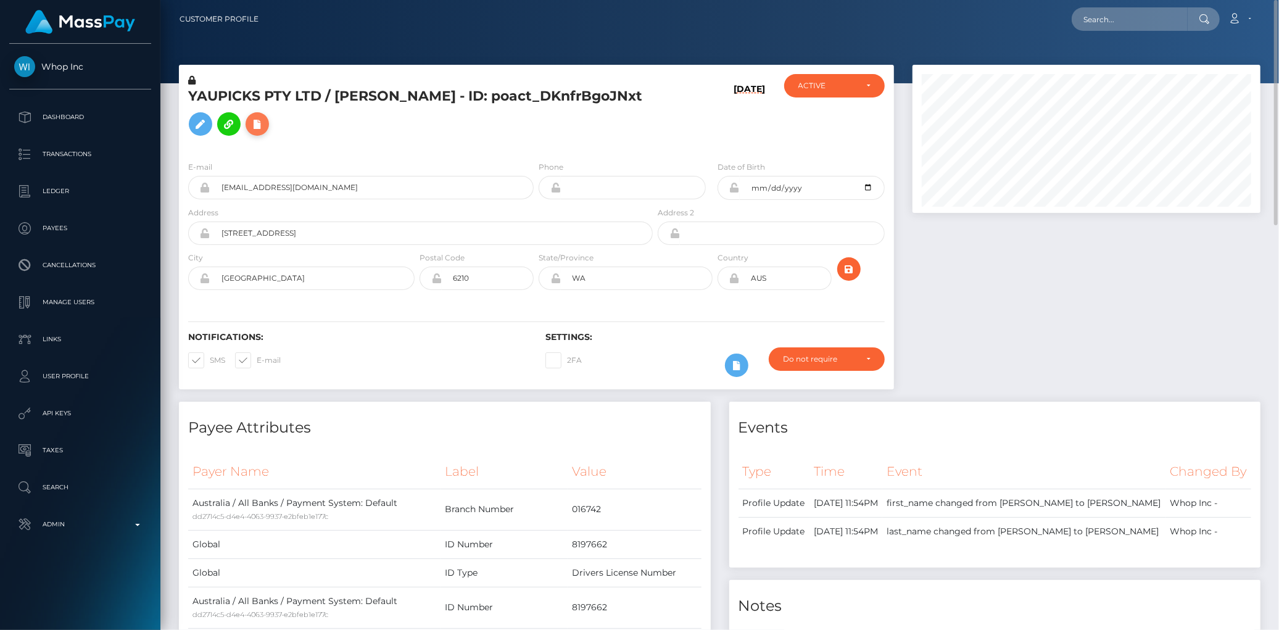
click at [265, 117] on icon at bounding box center [257, 124] width 15 height 15
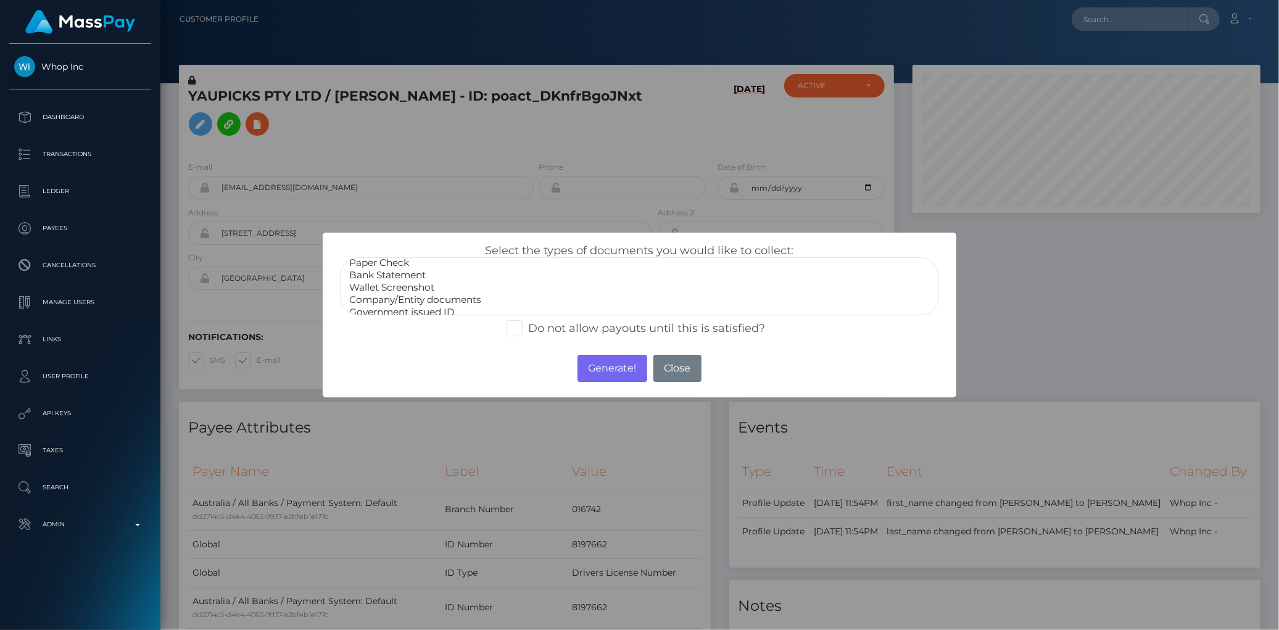
scroll to position [0, 0]
select select "Bank Statement"
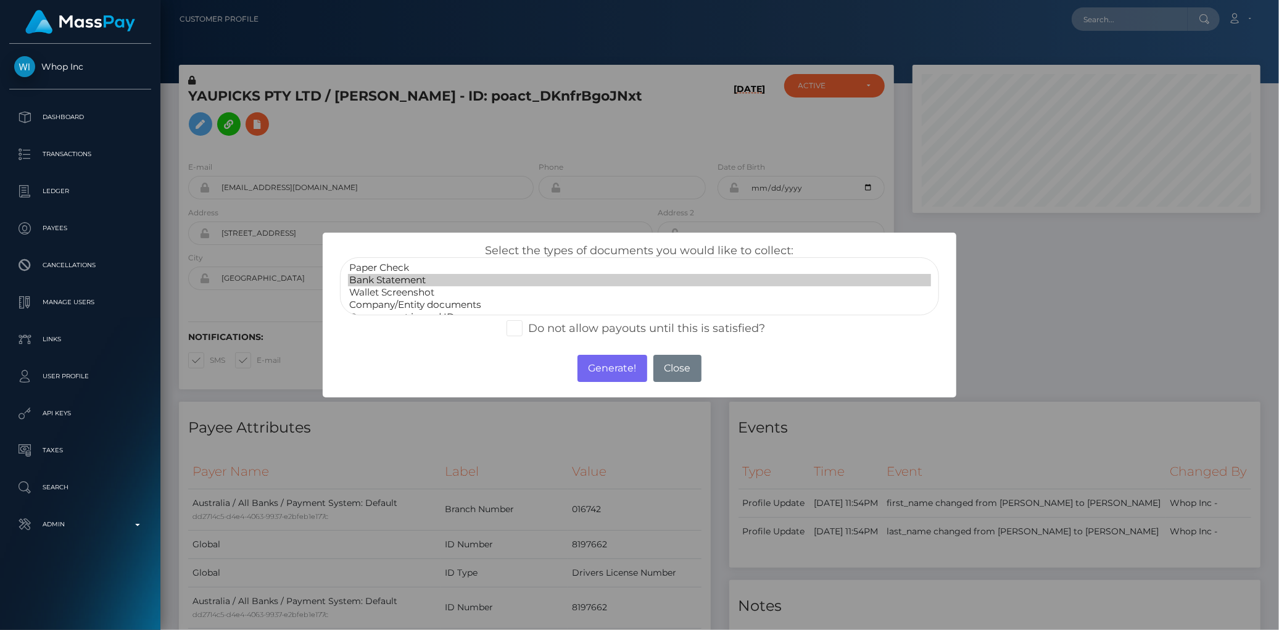
click at [418, 281] on option "Bank Statement" at bounding box center [639, 280] width 583 height 12
click at [627, 360] on button "Generate!" at bounding box center [613, 368] width 70 height 27
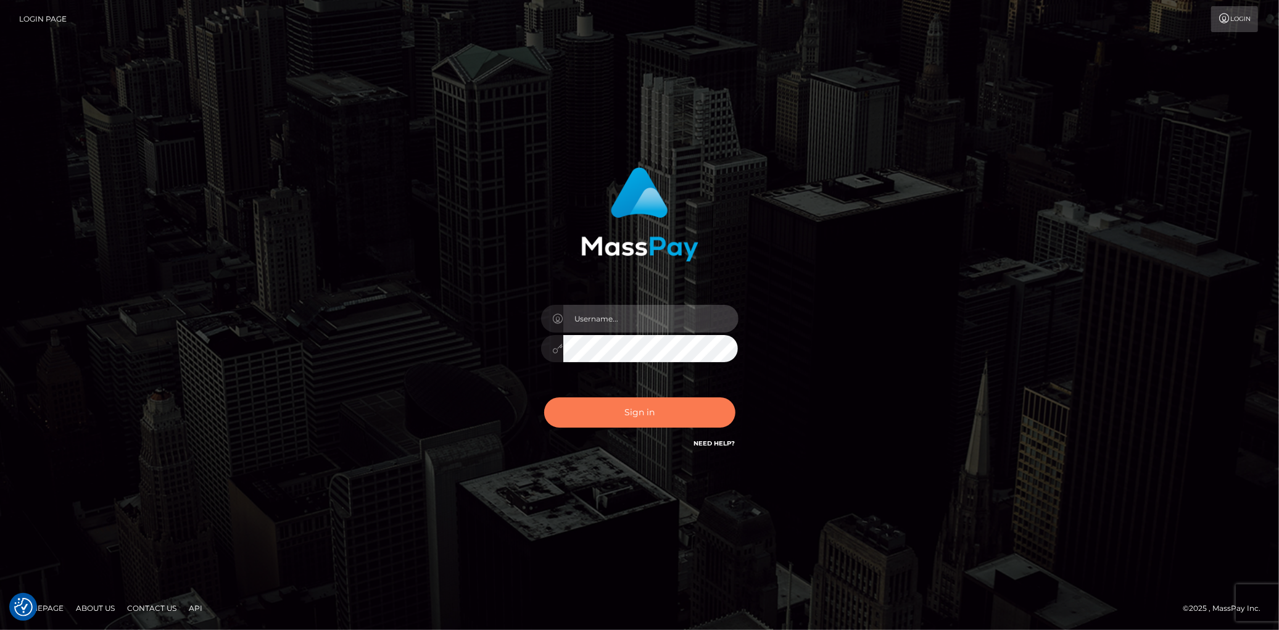
type input "[PERSON_NAME]"
click at [625, 409] on button "Sign in" at bounding box center [639, 412] width 191 height 30
type input "[PERSON_NAME]"
click at [622, 402] on button "Sign in" at bounding box center [639, 412] width 191 height 30
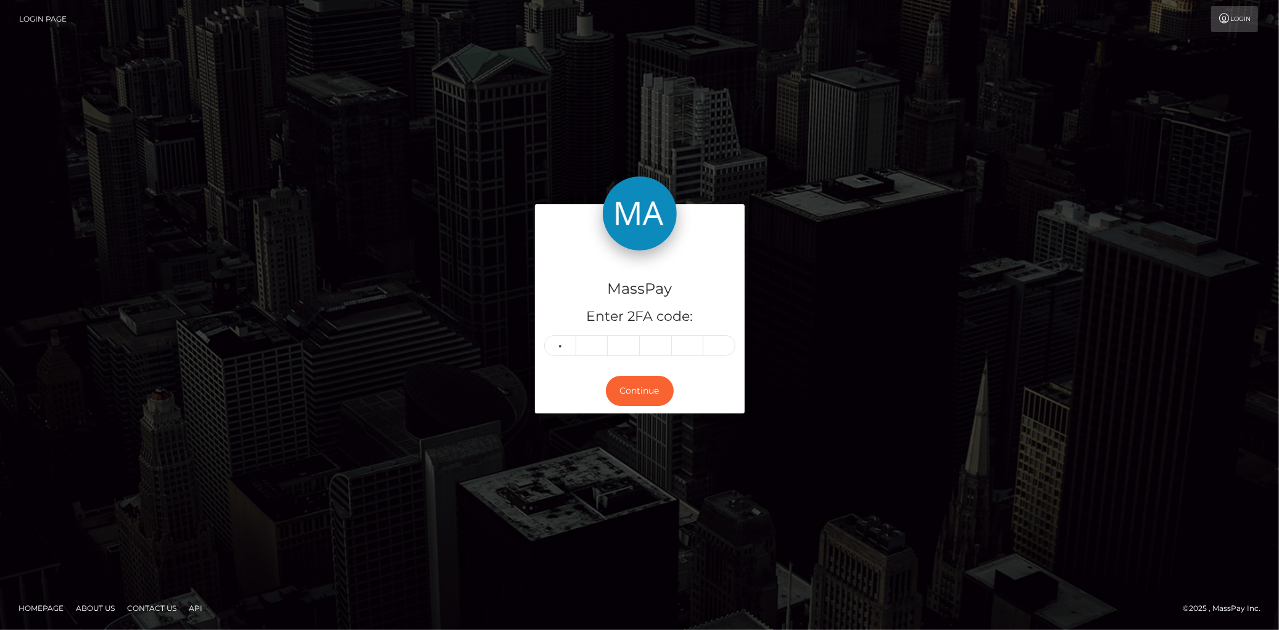
type input "0"
type input "6"
type input "2"
type input "9"
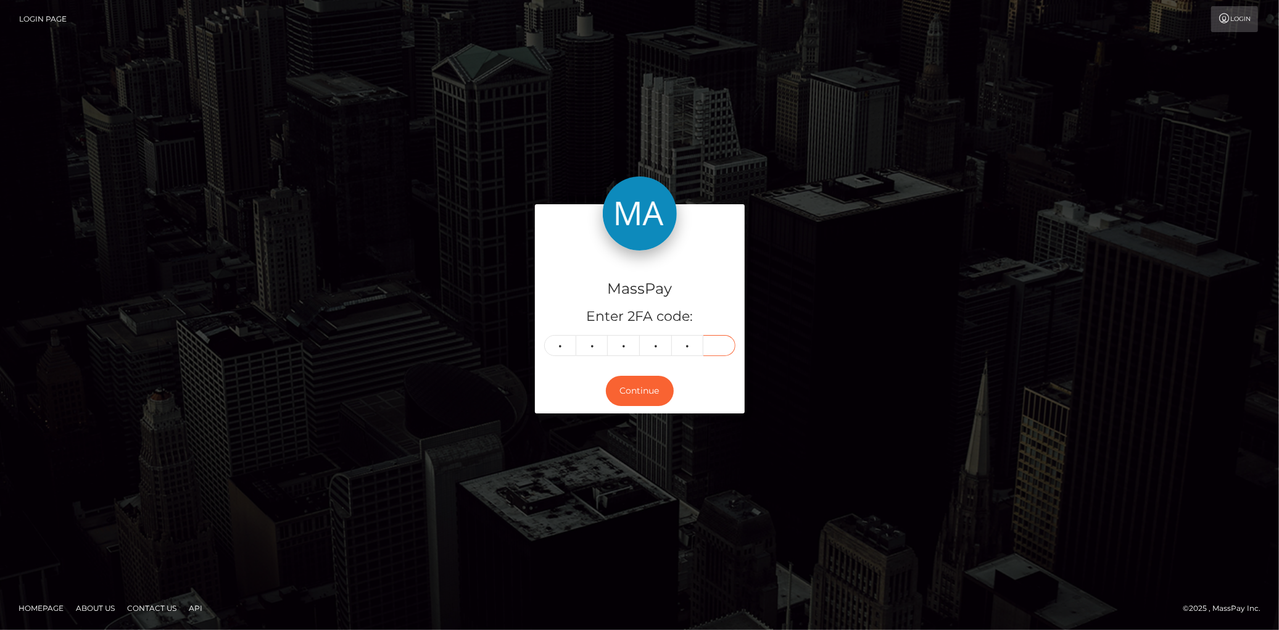
type input "0"
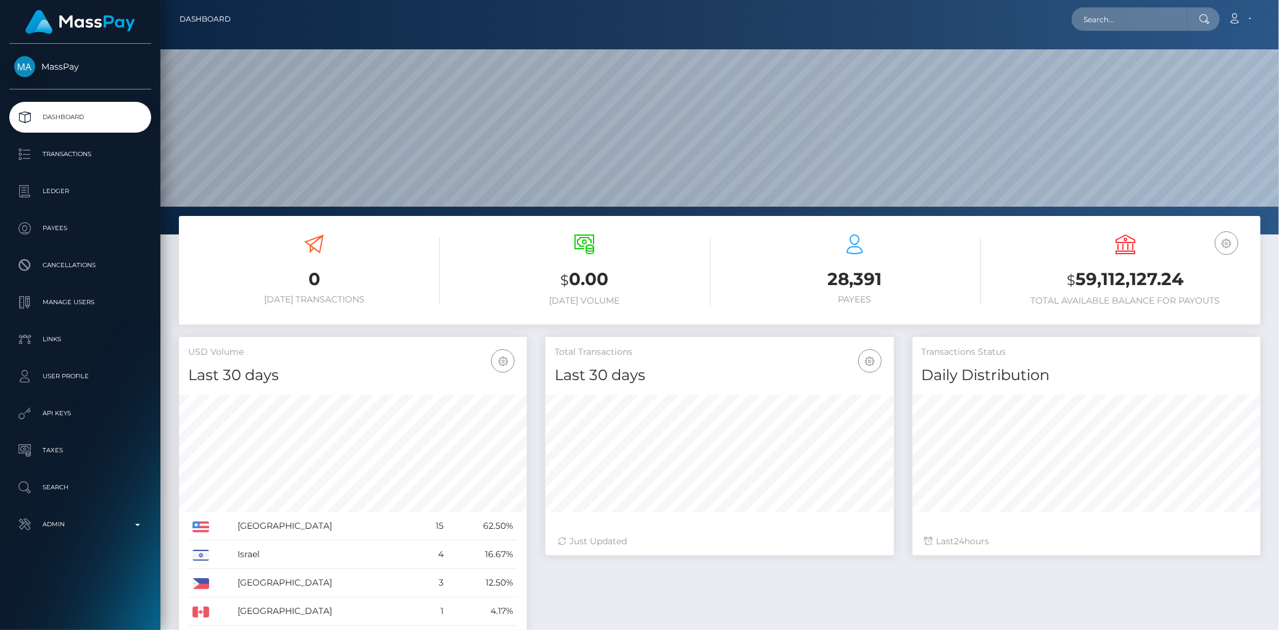
scroll to position [367, 348]
click at [1096, 27] on input "text" at bounding box center [1130, 18] width 116 height 23
paste input "poact_dYQP7T1eEF5Q"
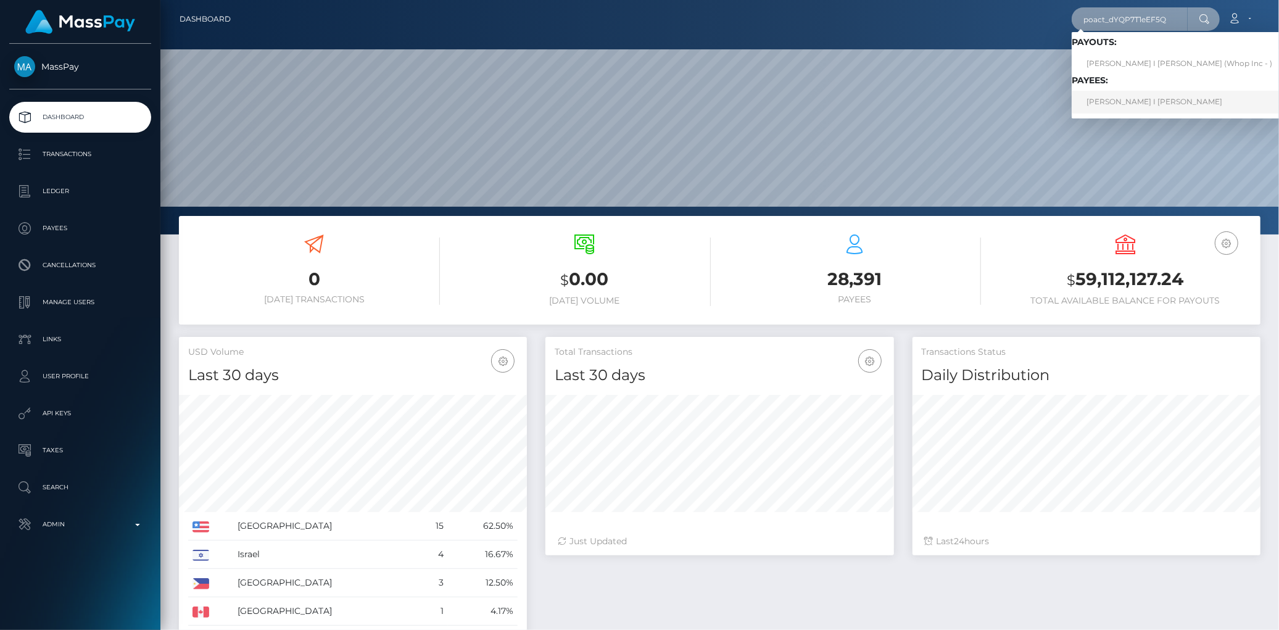
type input "poact_dYQP7T1eEF5Q"
click at [1114, 93] on link "[PERSON_NAME] I [PERSON_NAME]" at bounding box center [1179, 102] width 215 height 23
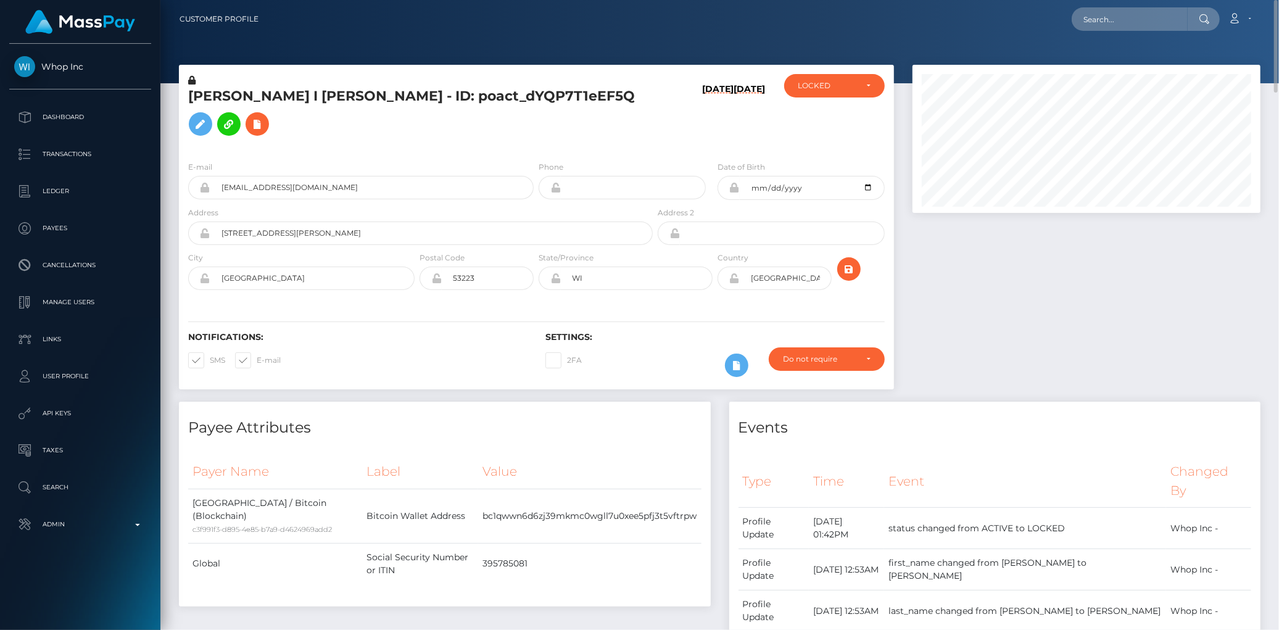
click at [432, 126] on div "JIMMIE LEE I GRICE - ID: poact_dYQP7T1eEF5Q" at bounding box center [417, 112] width 476 height 77
click at [407, 106] on h5 "JIMMIE LEE I GRICE - ID: poact_dYQP7T1eEF5Q" at bounding box center [417, 114] width 458 height 55
copy h5 "JIMMIE LEE I GRICE - ID: poact_dYQP7T1eEF5Q"
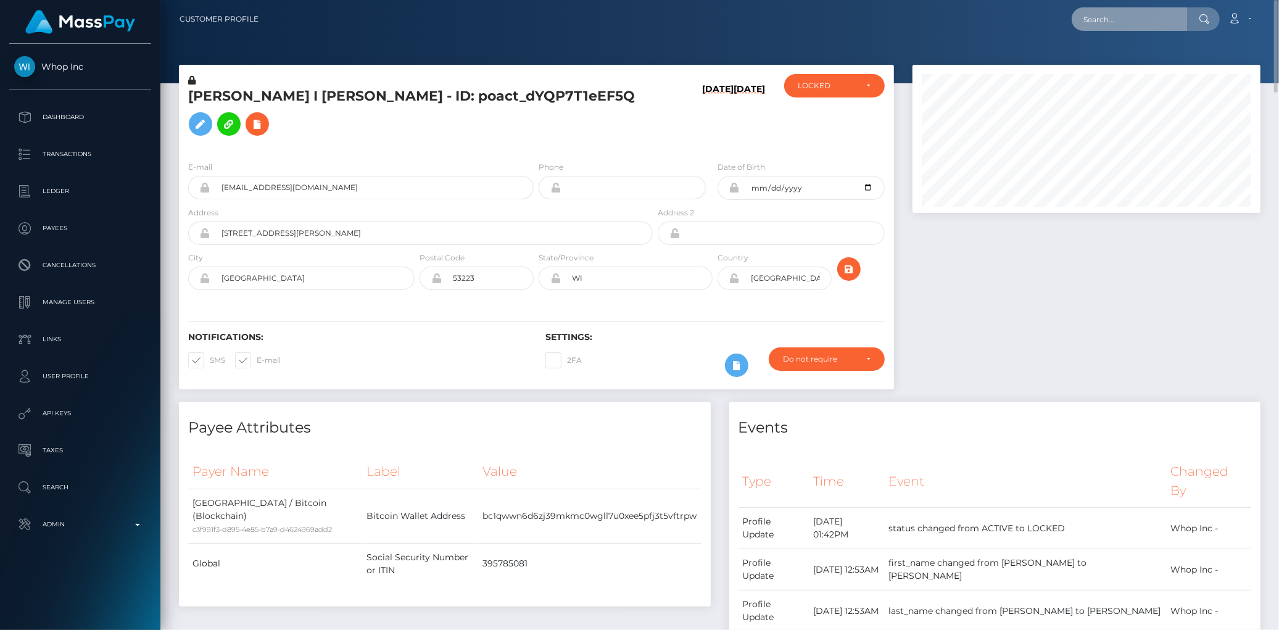
click at [1143, 22] on input "text" at bounding box center [1130, 18] width 116 height 23
paste input "MSP80d6932f2a41523"
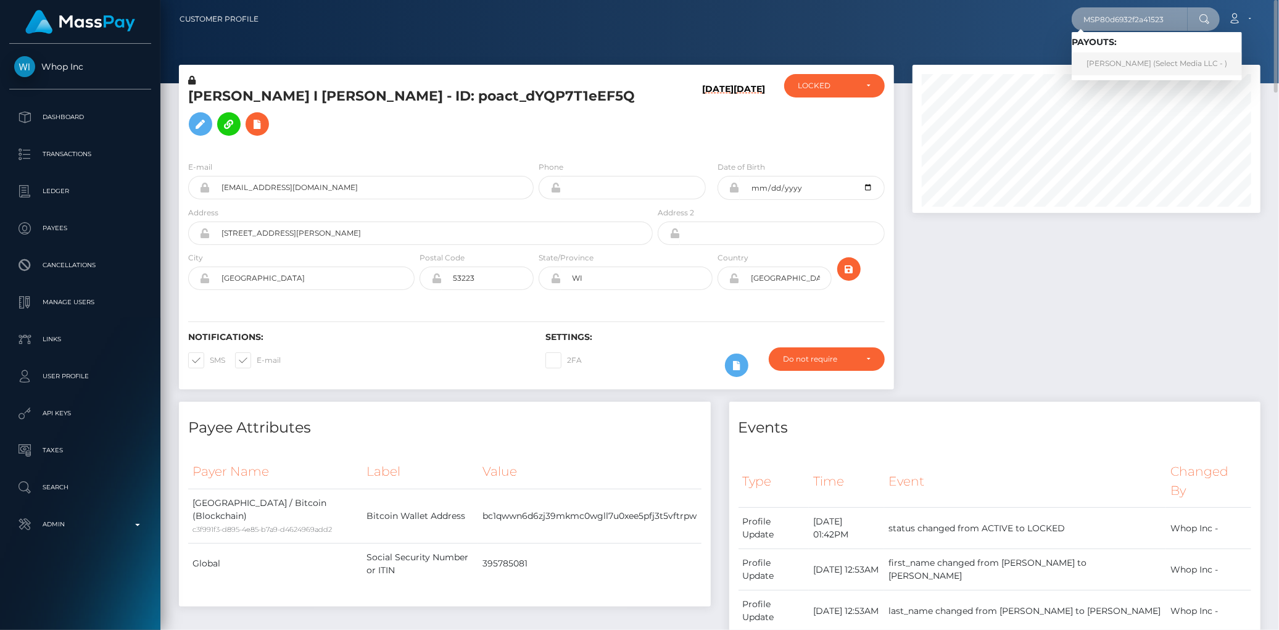
type input "MSP80d6932f2a41523"
click at [1109, 69] on link "Ariana Nicole Rabanal Sanchez (Select Media LLC - )" at bounding box center [1157, 63] width 170 height 23
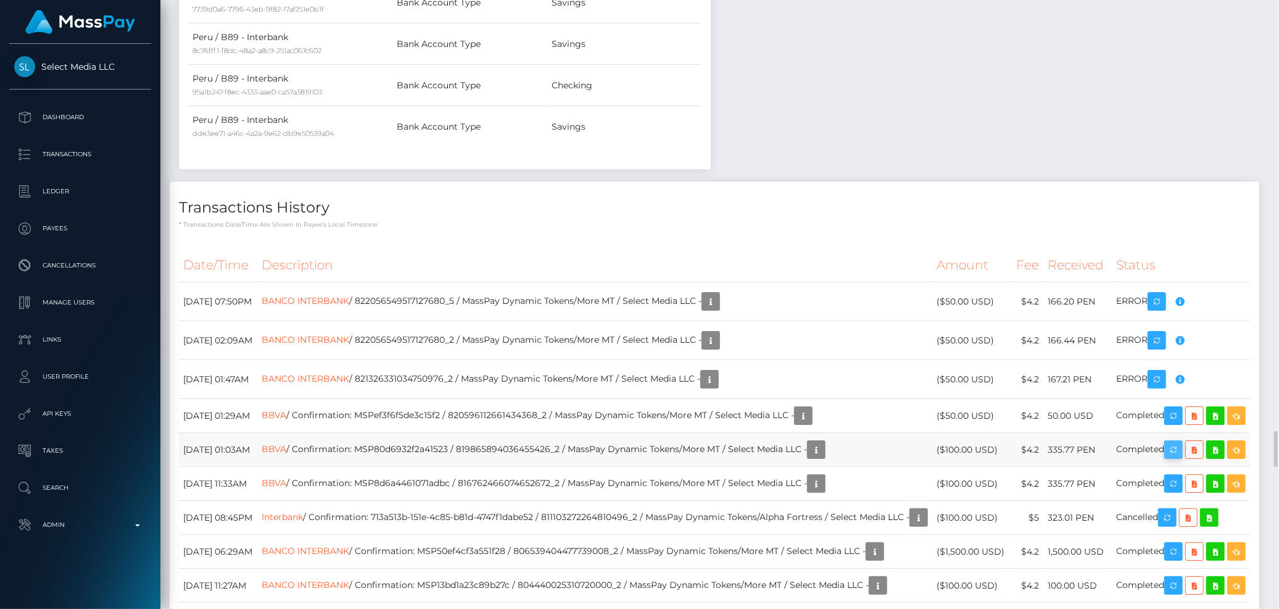
scroll to position [148, 348]
click at [1181, 457] on icon "button" at bounding box center [1173, 449] width 15 height 15
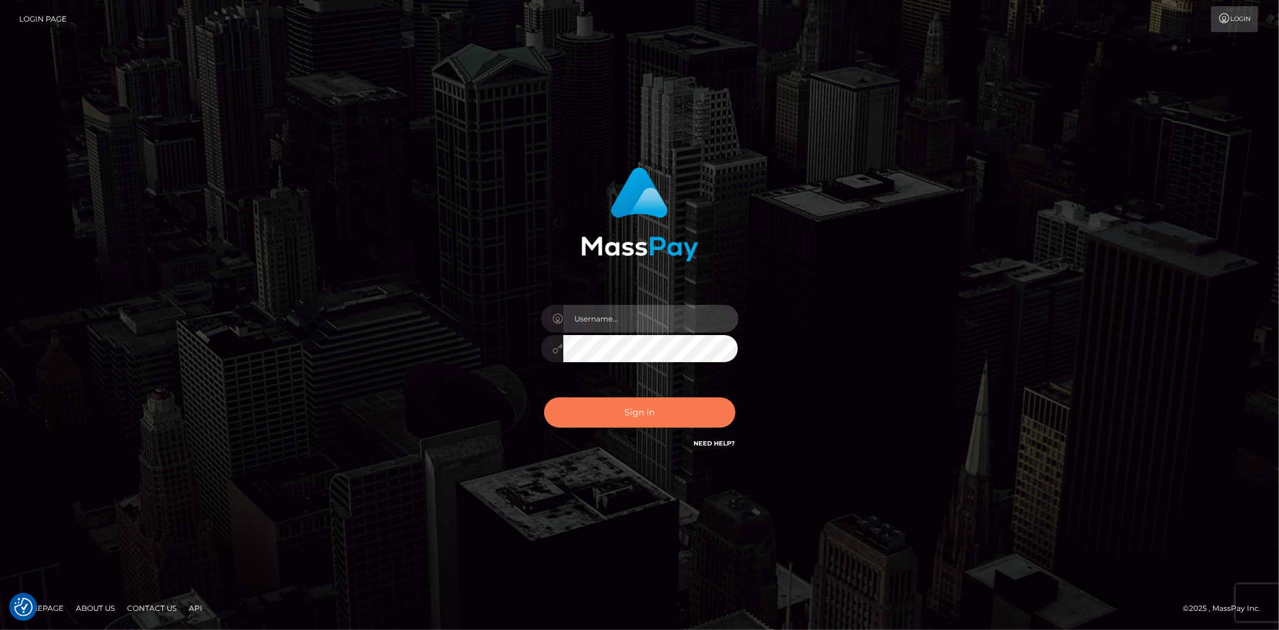
type input "[PERSON_NAME]"
click at [601, 402] on button "Sign in" at bounding box center [639, 412] width 191 height 30
type input "Eduard Gavrilescu"
click at [626, 399] on button "Sign in" at bounding box center [639, 412] width 191 height 30
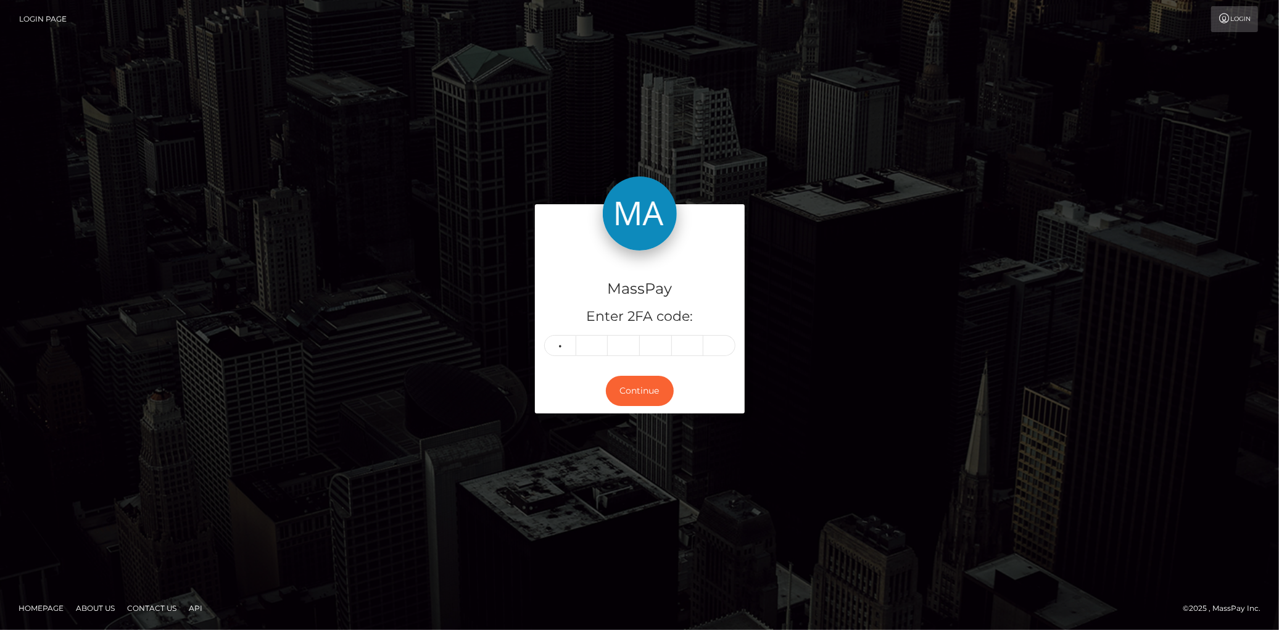
type input "5"
type input "2"
type input "3"
type input "0"
type input "8"
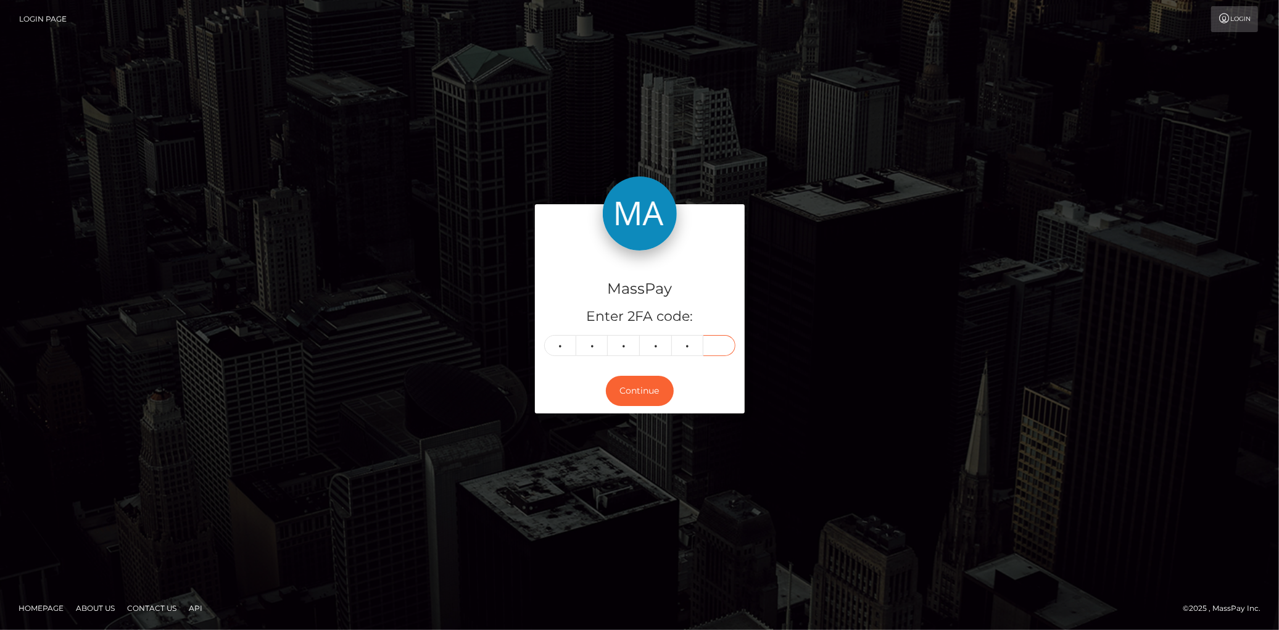
type input "6"
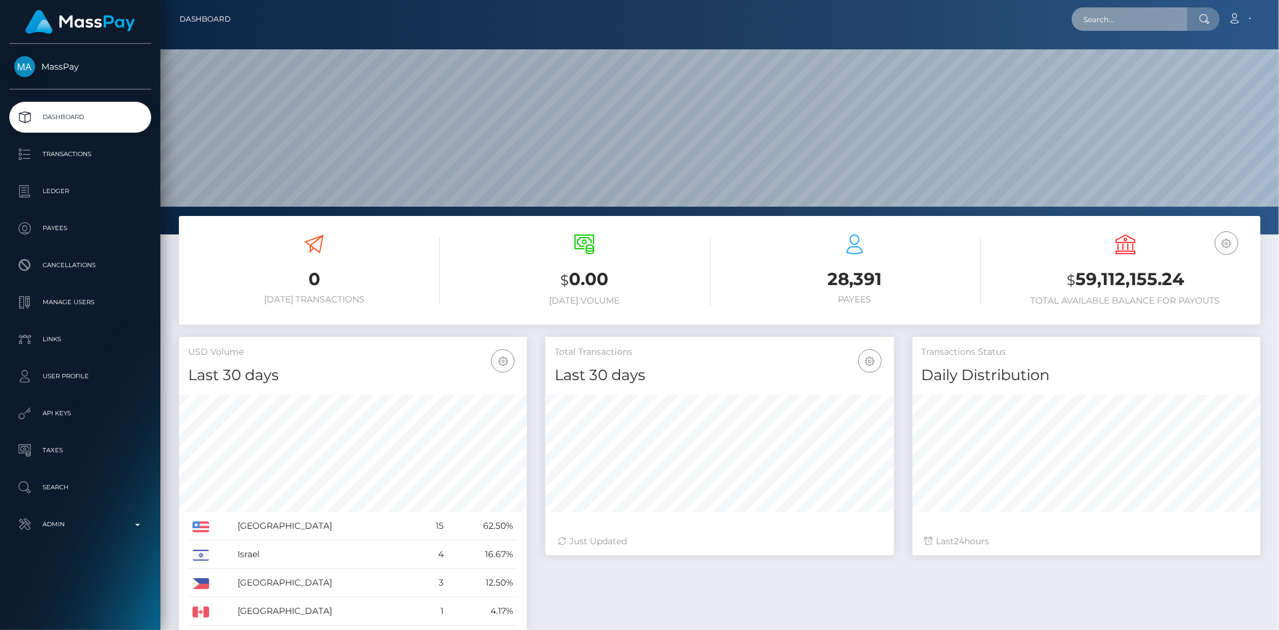
scroll to position [218, 348]
click at [1099, 25] on input "text" at bounding box center [1130, 18] width 116 height 23
paste input "MSP80D6932F2A41523"
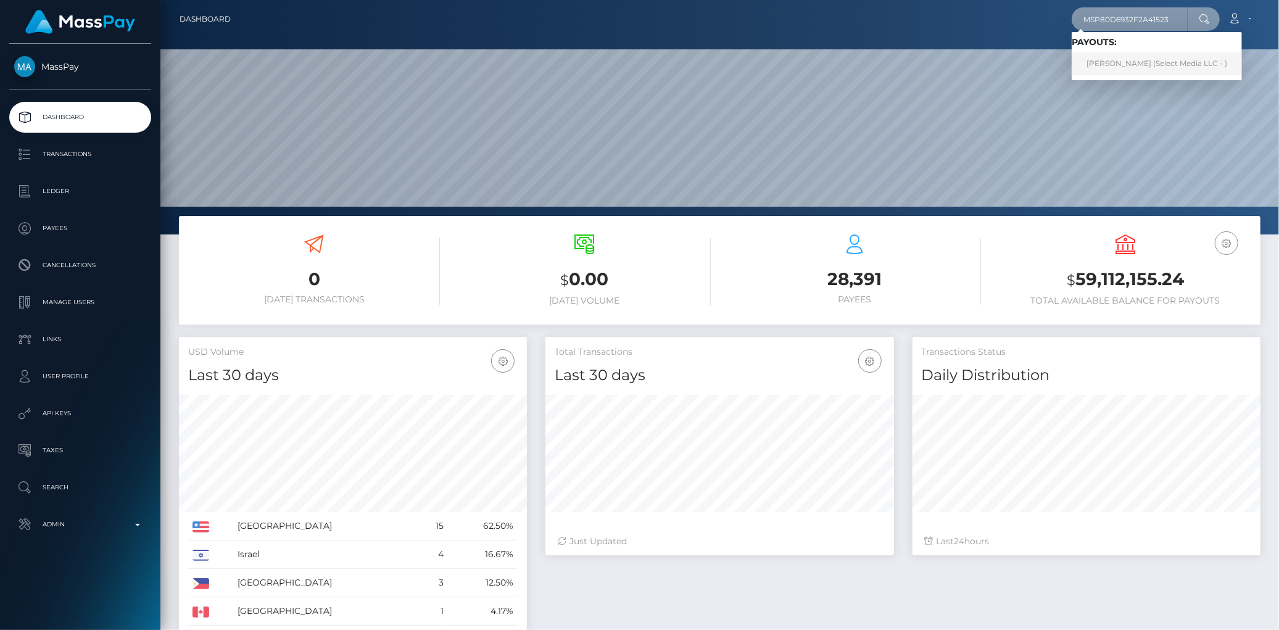
type input "MSP80D6932F2A41523"
click at [1110, 58] on link "[PERSON_NAME] (Select Media LLC - )" at bounding box center [1157, 63] width 170 height 23
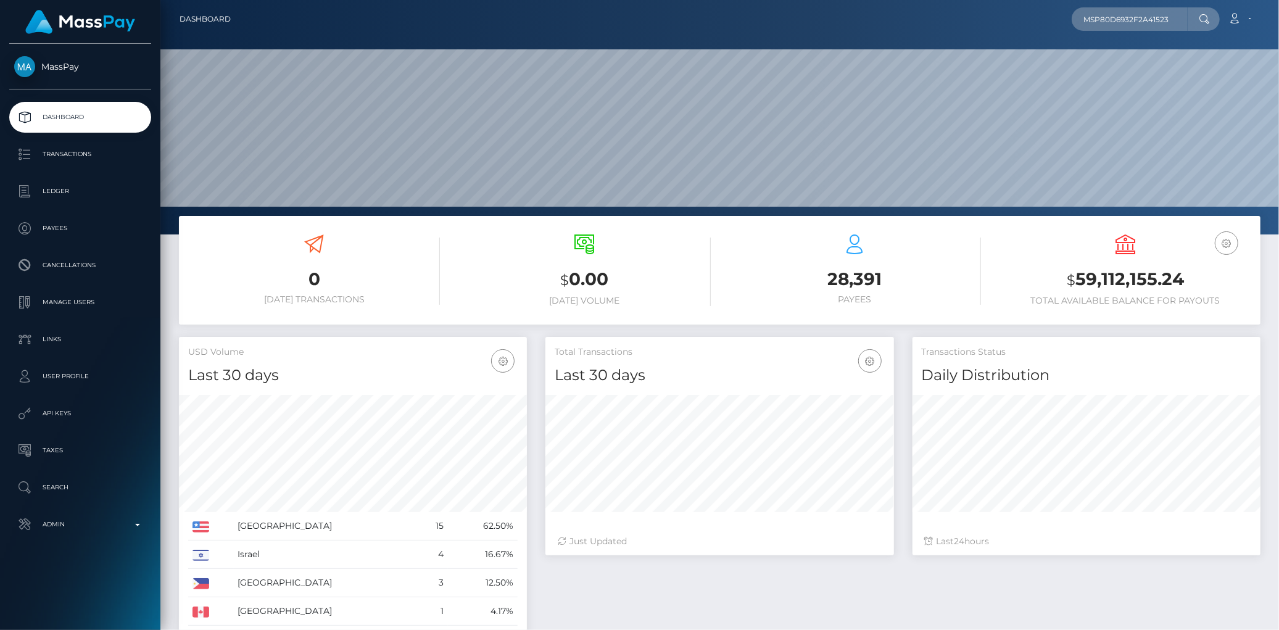
click at [655, 625] on div "Total Transactions Last 30 days Last 30 days Last 60 days Last 90 days 24" at bounding box center [903, 526] width 734 height 379
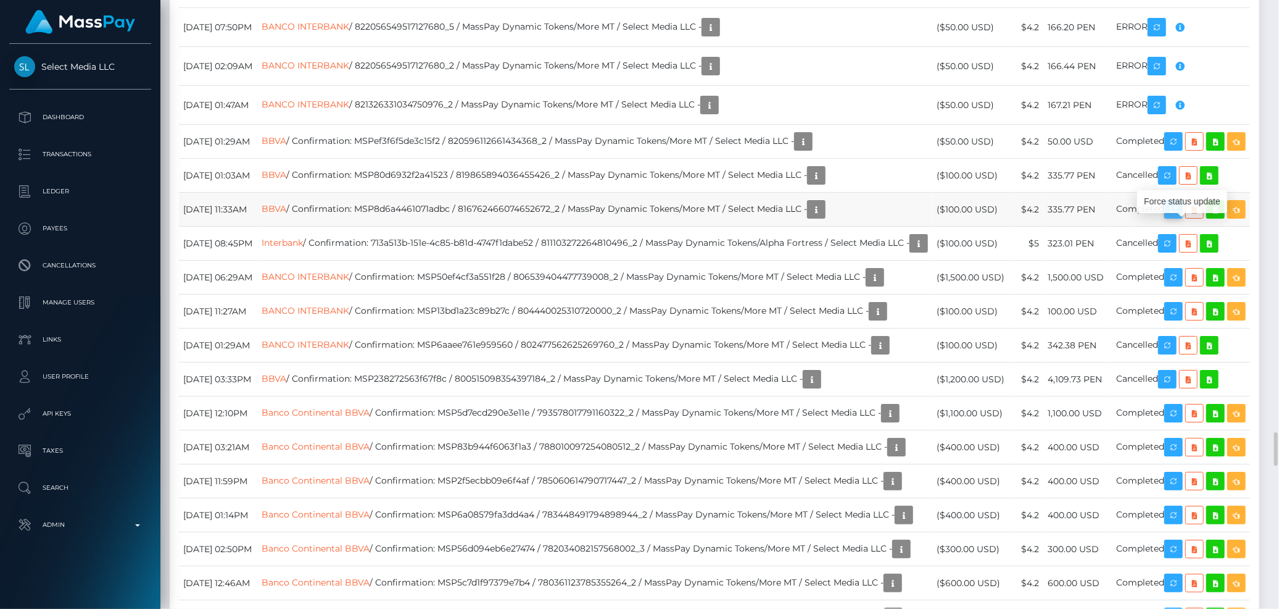
scroll to position [148, 348]
click at [1181, 217] on icon "button" at bounding box center [1173, 209] width 15 height 15
click at [405, 188] on td "BBVA / Confirmation: MSP80d6932f2a41523 / 819865894036455426_2 / MassPay Dynami…" at bounding box center [594, 176] width 675 height 34
drag, startPoint x: 405, startPoint y: 188, endPoint x: 543, endPoint y: 193, distance: 138.3
click at [543, 193] on td "BBVA / Confirmation: MSP80d6932f2a41523 / 819865894036455426_2 / MassPay Dynami…" at bounding box center [594, 176] width 675 height 34
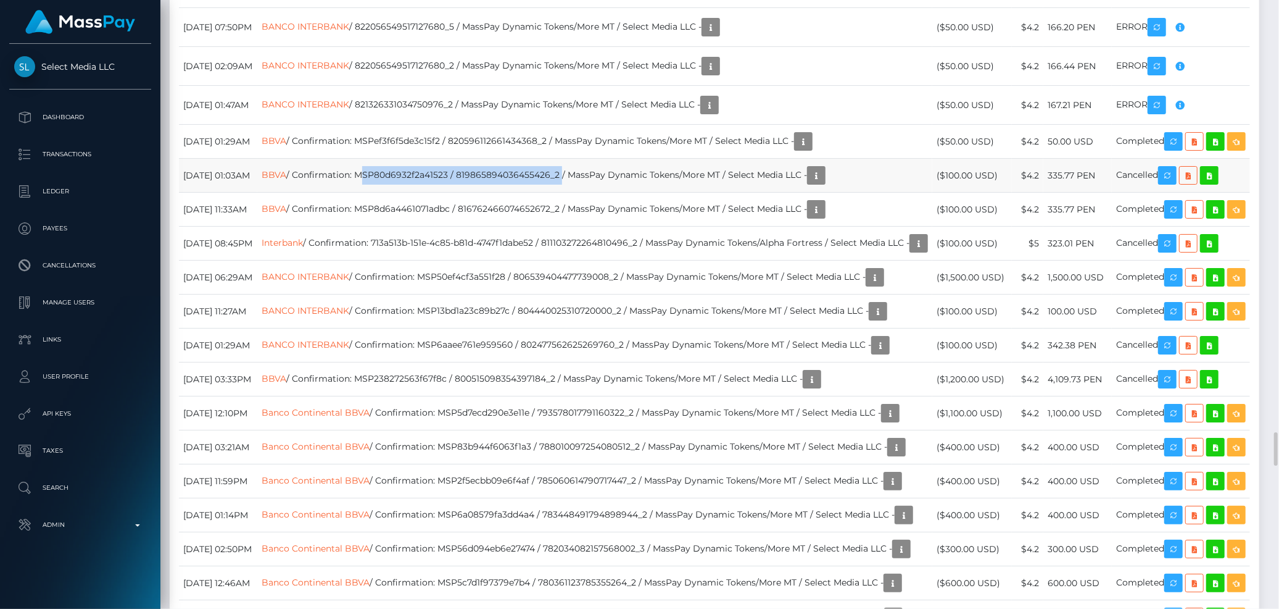
copy td "MSP80d6932f2a41523 / 819865894036455426_2"
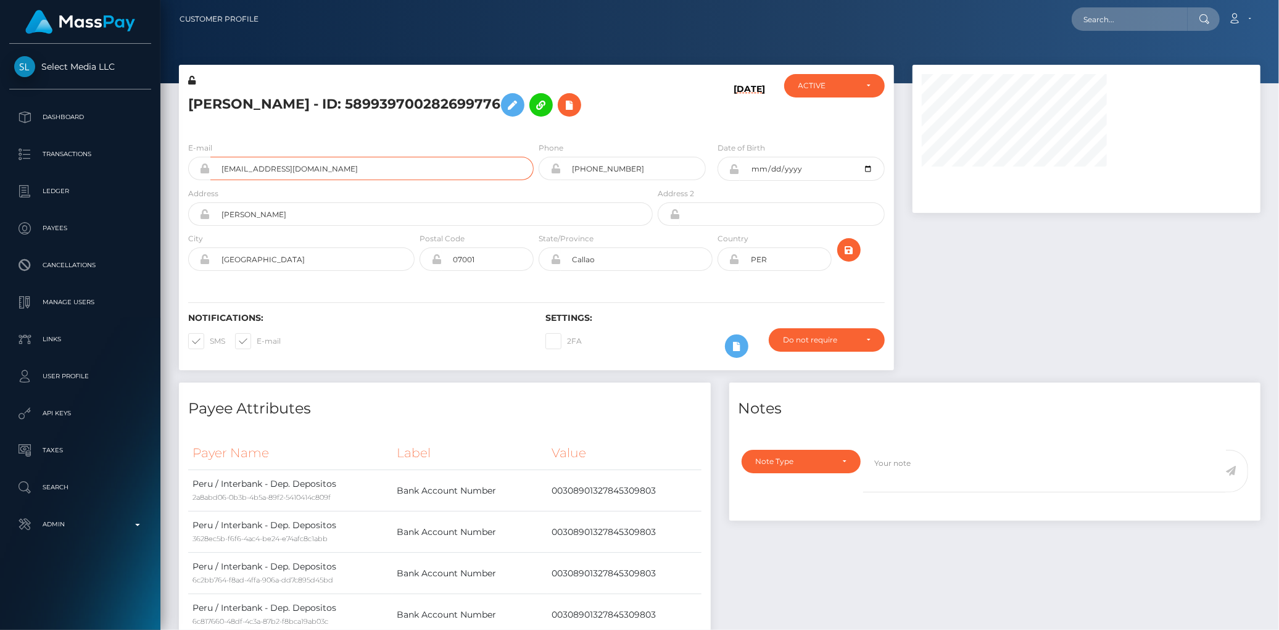
click at [297, 180] on input "[EMAIL_ADDRESS][DOMAIN_NAME]" at bounding box center [371, 168] width 323 height 23
click at [1091, 20] on input "text" at bounding box center [1130, 18] width 116 height 23
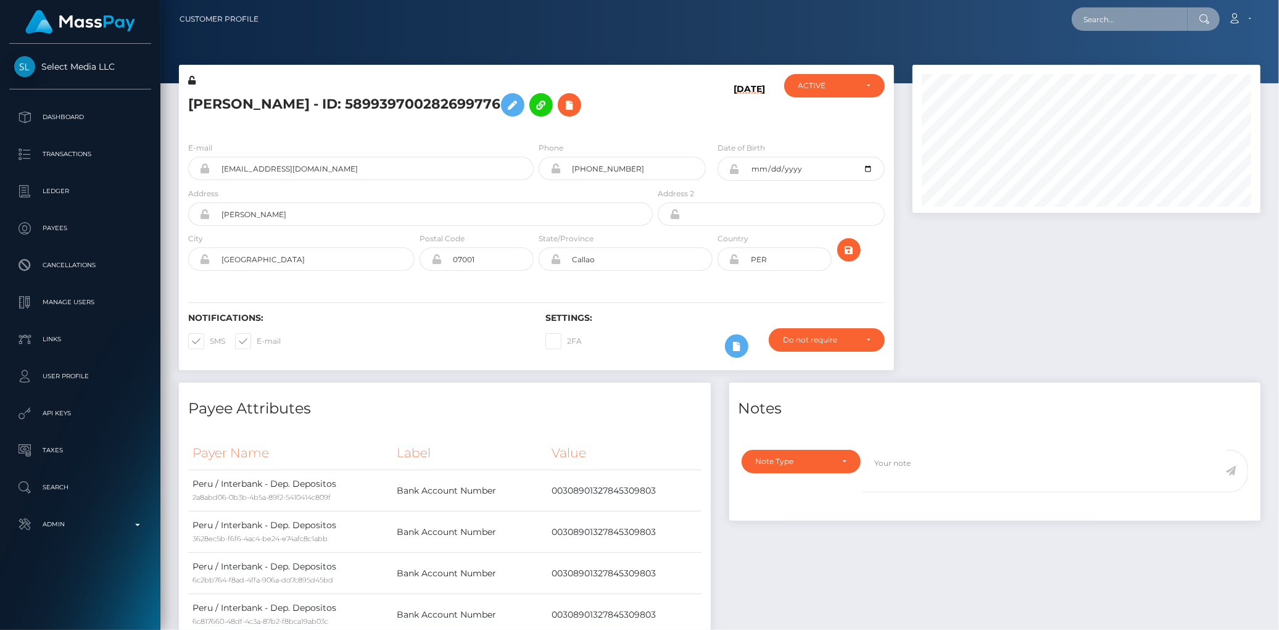
paste input "spree-766378"
type input "spree-766378"
click at [1120, 66] on link "[PERSON_NAME]" at bounding box center [1121, 63] width 99 height 23
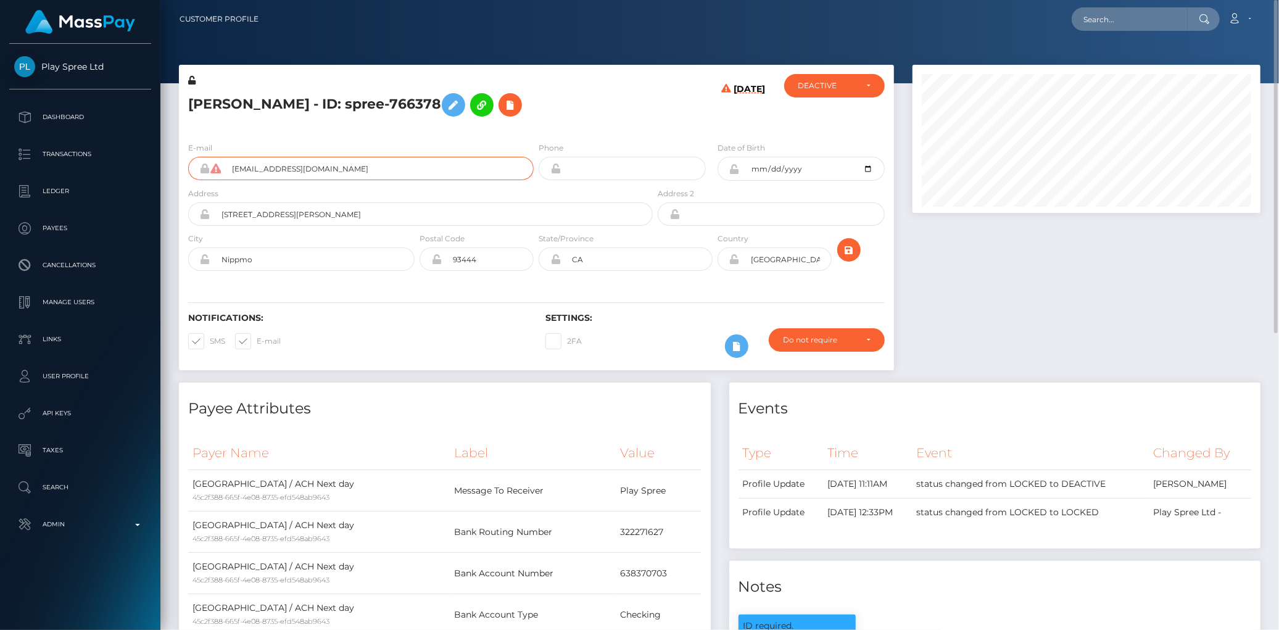
click at [339, 157] on input "[EMAIL_ADDRESS][DOMAIN_NAME]" at bounding box center [377, 168] width 313 height 23
click at [336, 165] on input "[EMAIL_ADDRESS][DOMAIN_NAME]" at bounding box center [377, 168] width 313 height 23
click at [214, 106] on h5 "[PERSON_NAME] - ID: spree-766378" at bounding box center [417, 105] width 458 height 36
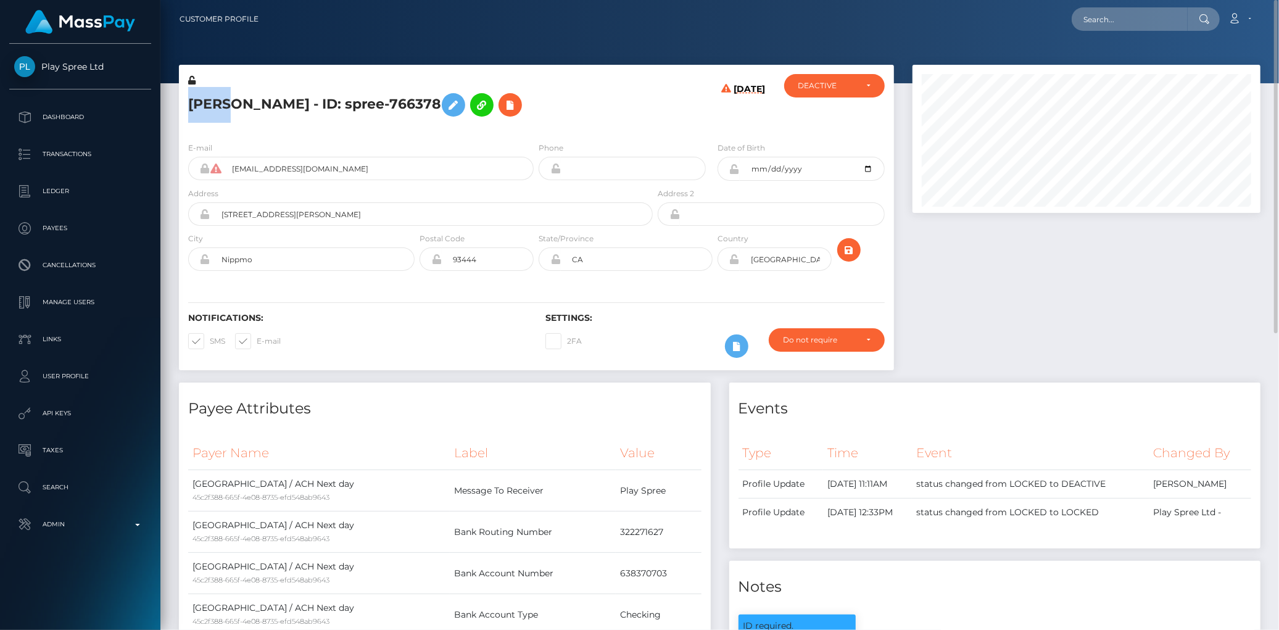
click at [214, 106] on h5 "[PERSON_NAME] - ID: spree-766378" at bounding box center [417, 105] width 458 height 36
copy h5 "[PERSON_NAME] - ID: spree-766378"
click at [1092, 19] on input "text" at bounding box center [1130, 18] width 116 height 23
paste input "slushy-663e3a6f6e641ce06f4920bf-k3mkcfb1ac"
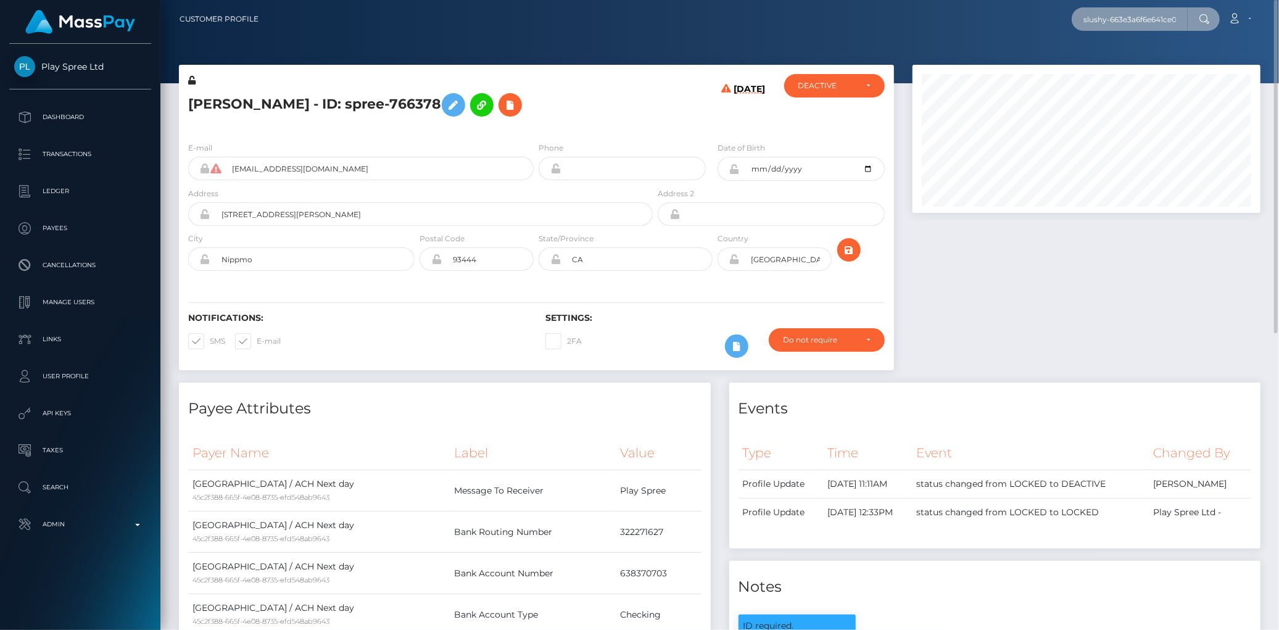
scroll to position [0, 85]
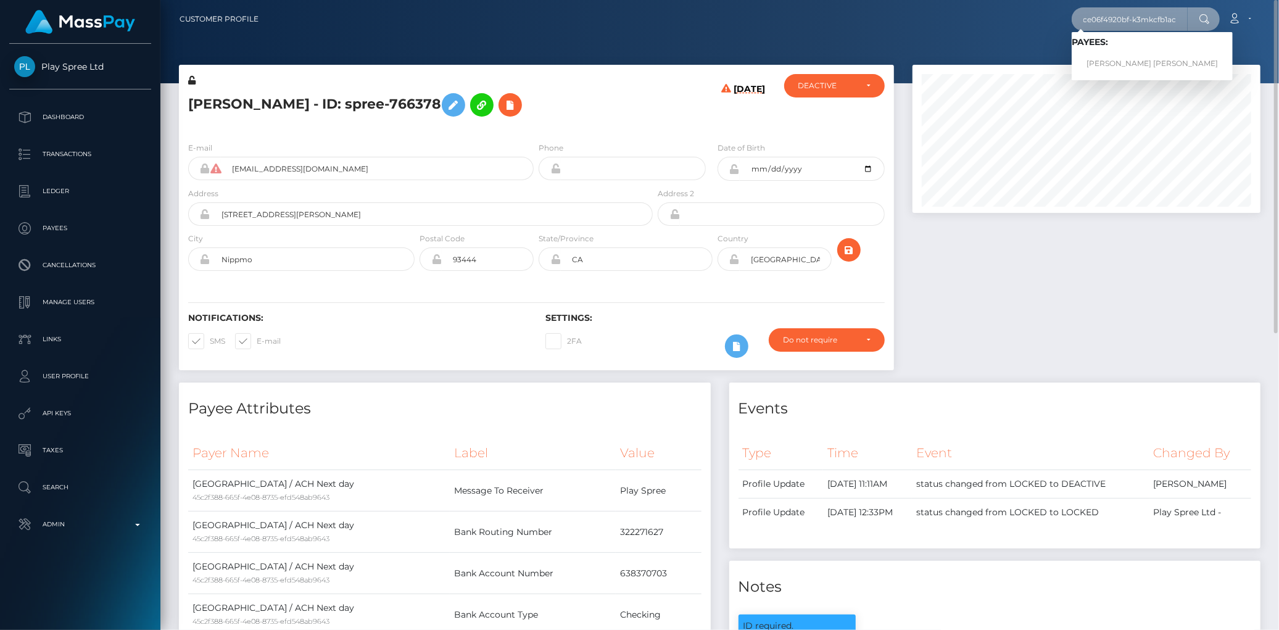
type input "slushy-663e3a6f6e641ce06f4920bf-k3mkcfb1ac"
click at [1123, 58] on link "[PERSON_NAME] [PERSON_NAME]" at bounding box center [1152, 63] width 161 height 23
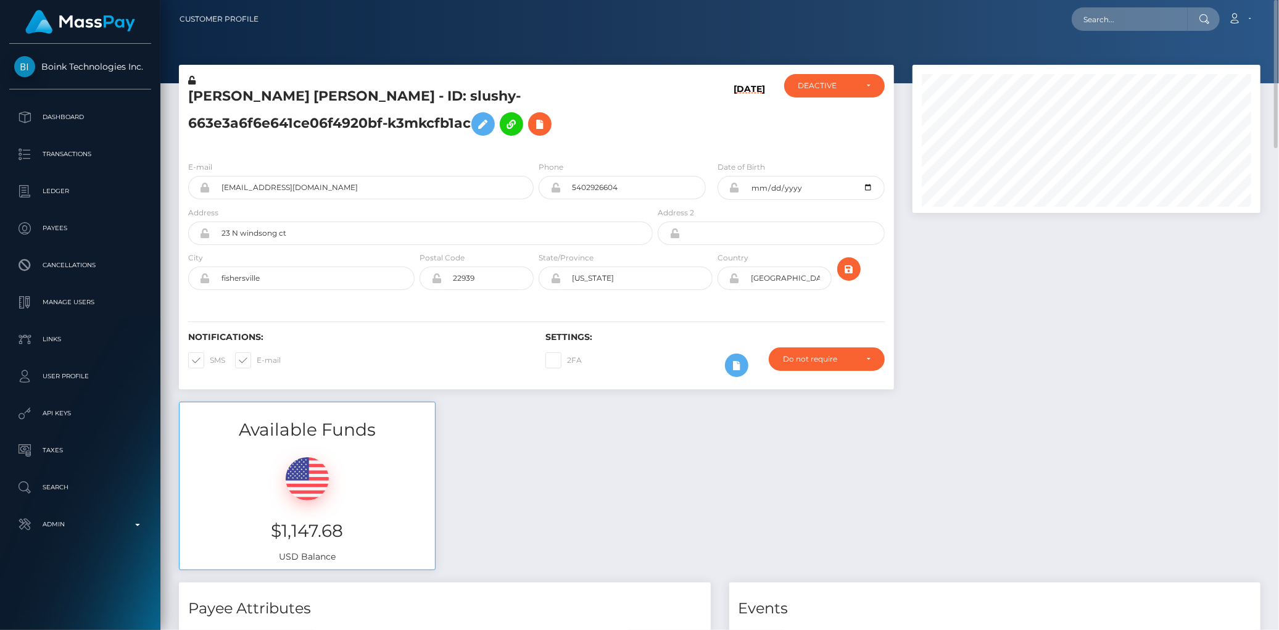
scroll to position [137, 0]
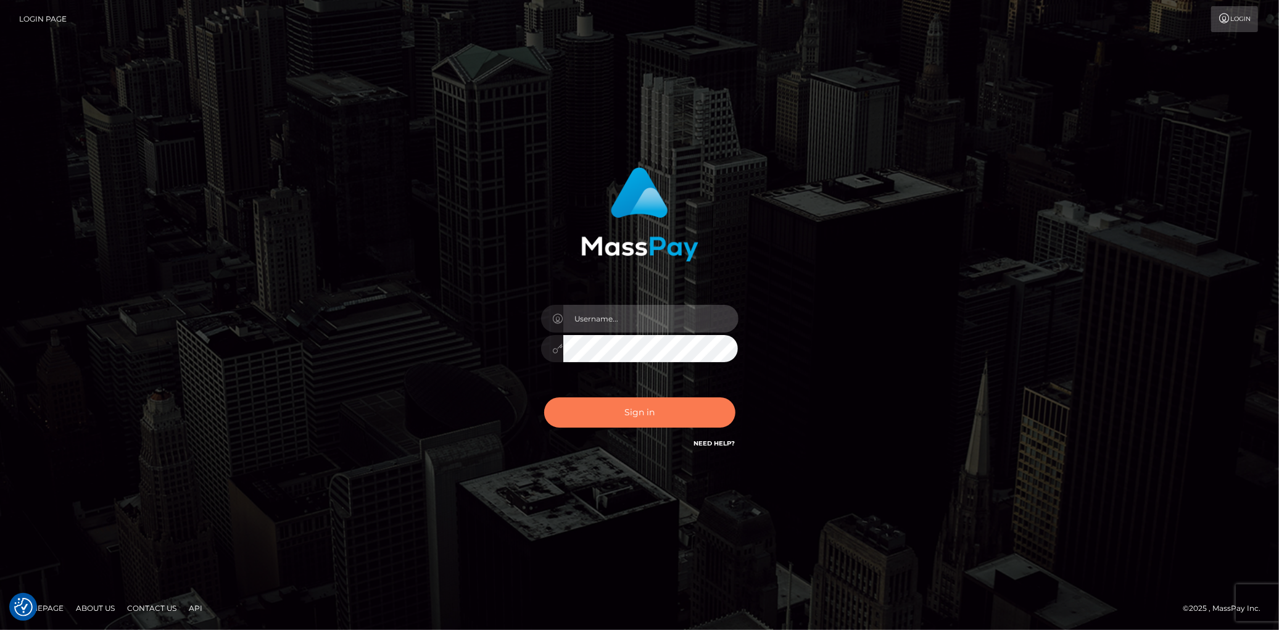
type input "[PERSON_NAME]"
click at [648, 415] on button "Sign in" at bounding box center [639, 412] width 191 height 30
type input "[PERSON_NAME]"
click at [648, 415] on button "Sign in" at bounding box center [639, 412] width 191 height 30
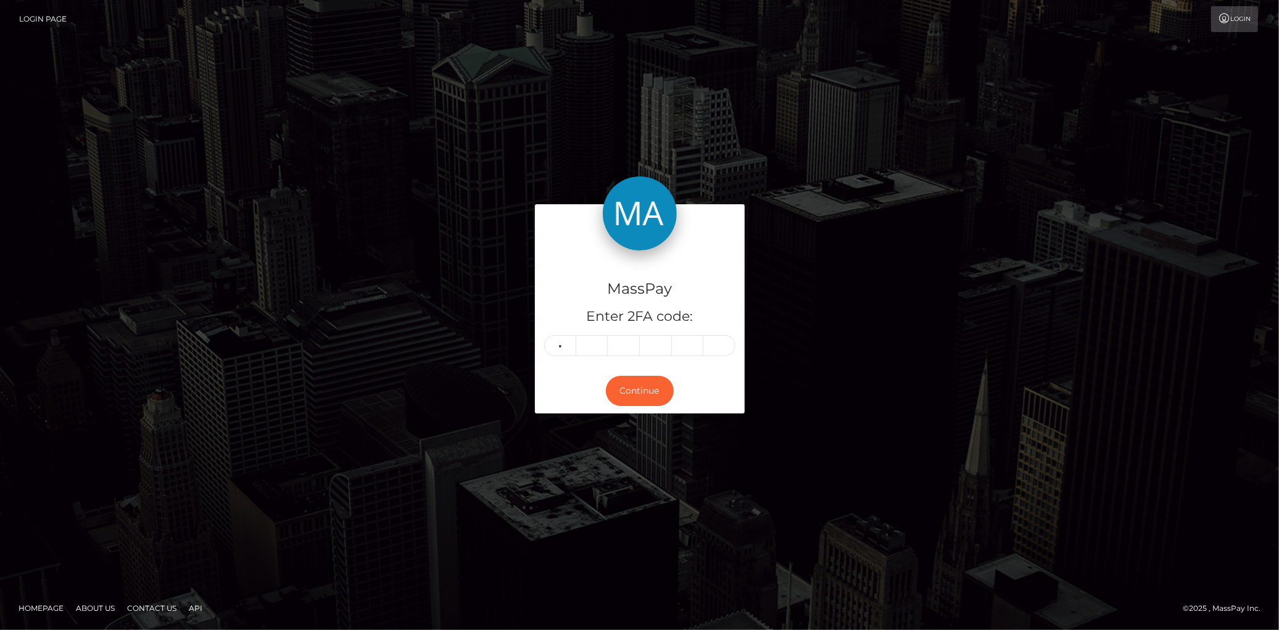
type input "6"
type input "4"
type input "8"
type input "6"
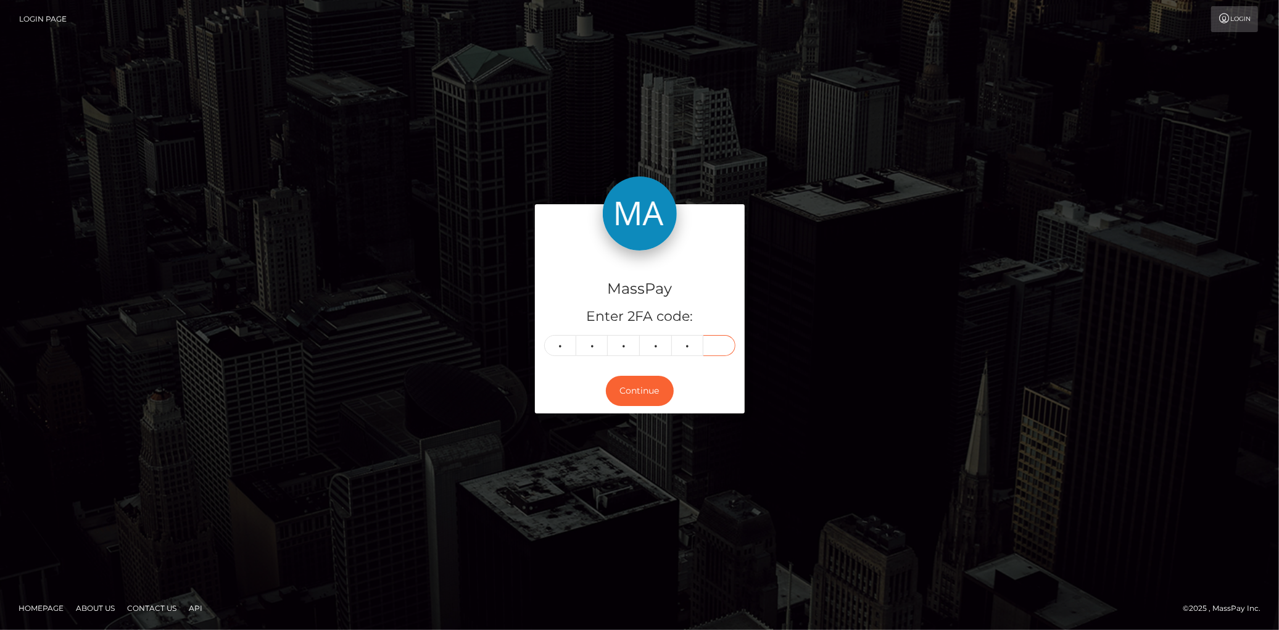
type input "2"
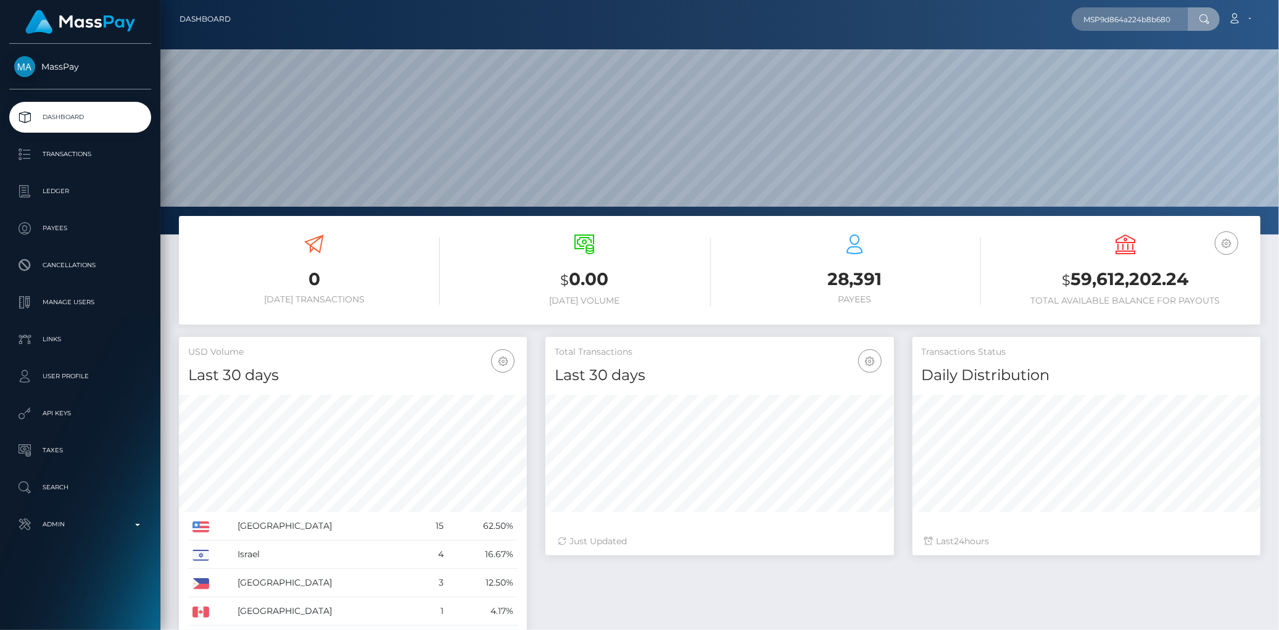
scroll to position [218, 348]
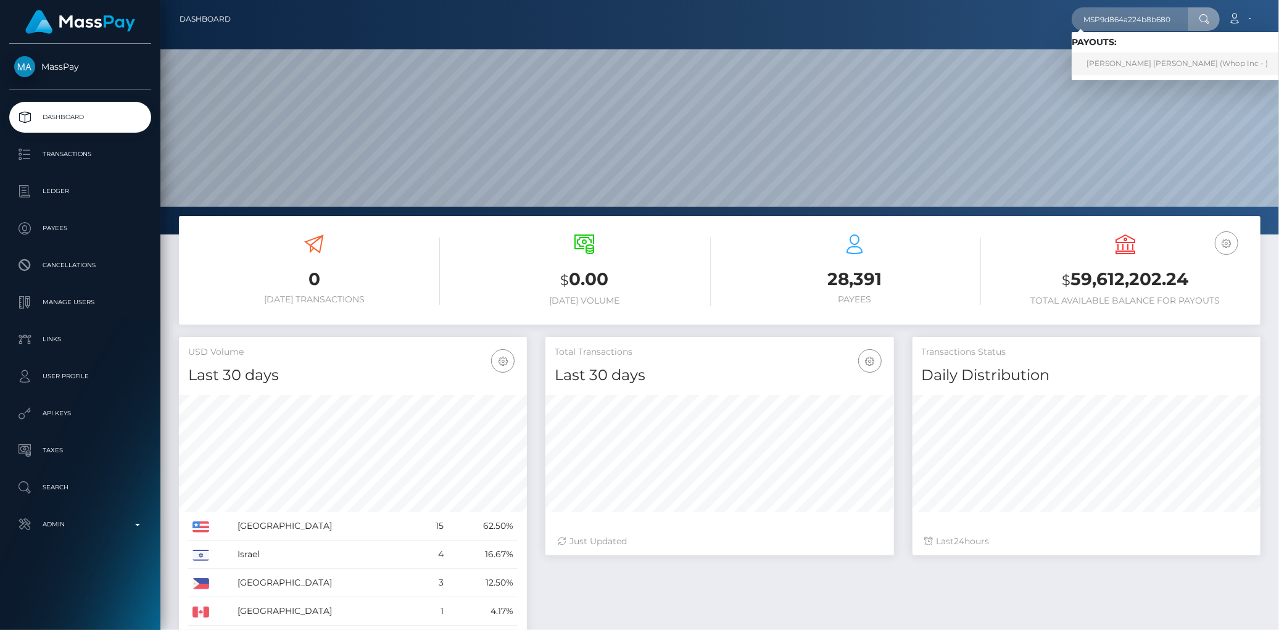
type input "MSP9d864a224b8b680"
click at [1113, 59] on link "DANIEL STIVEN POLANCO VELEZ (Whop Inc - )" at bounding box center [1177, 63] width 211 height 23
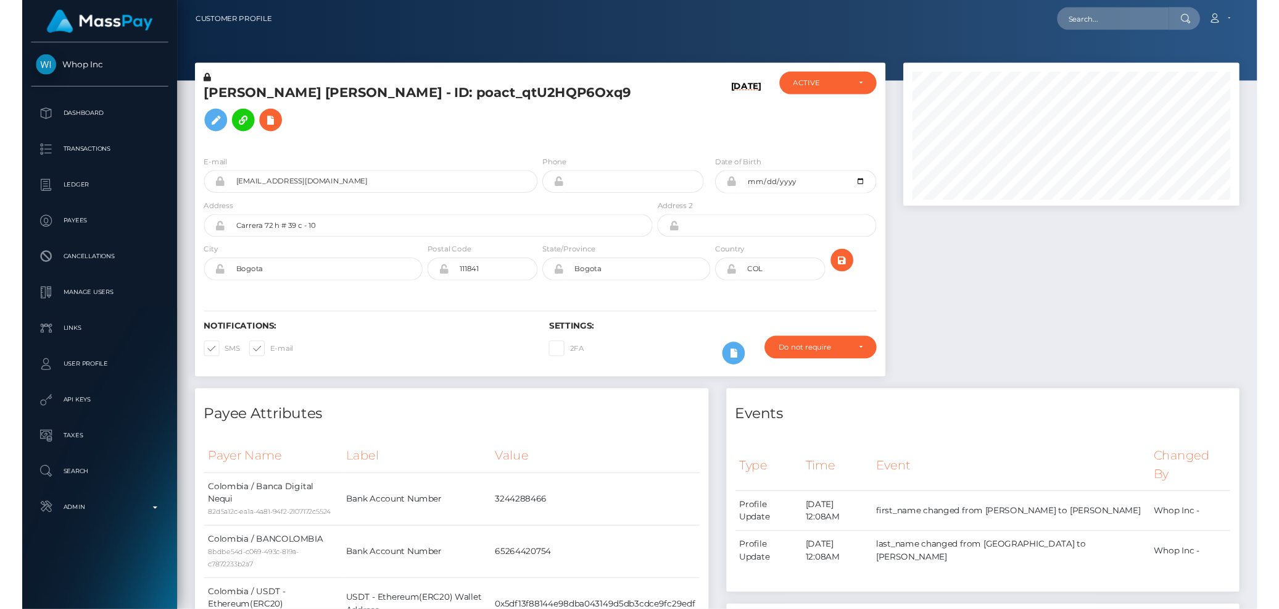
scroll to position [148, 348]
